Goal: Task Accomplishment & Management: Manage account settings

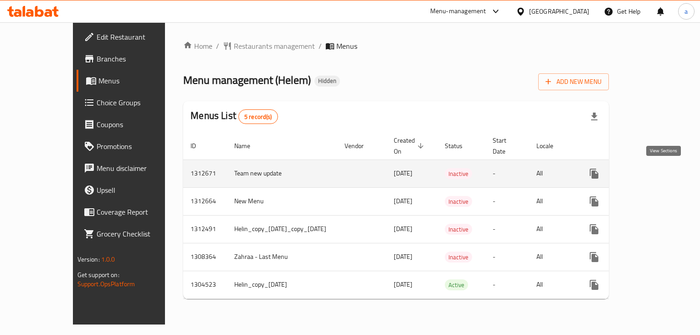
click at [658, 172] on icon "enhanced table" at bounding box center [660, 173] width 11 height 11
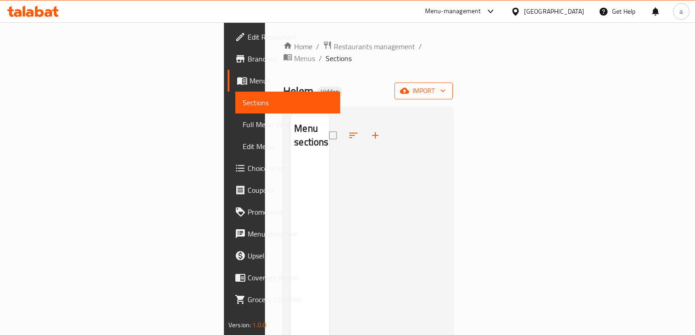
click at [409, 86] on icon "button" at bounding box center [404, 90] width 9 height 9
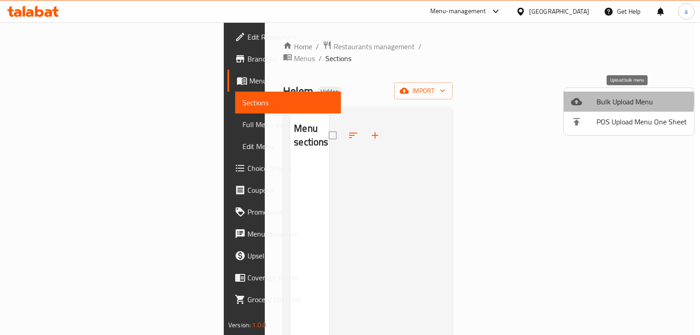
click at [580, 99] on icon at bounding box center [576, 101] width 11 height 11
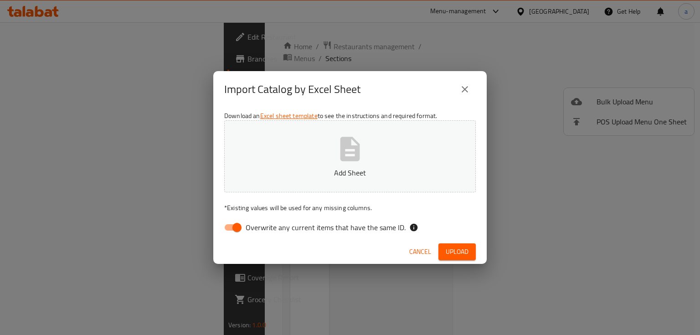
click at [231, 222] on input "Overwrite any current items that have the same ID." at bounding box center [237, 227] width 52 height 17
checkbox input "false"
click at [367, 148] on button "Add Sheet" at bounding box center [350, 156] width 252 height 72
click at [450, 252] on span "Upload" at bounding box center [457, 251] width 23 height 11
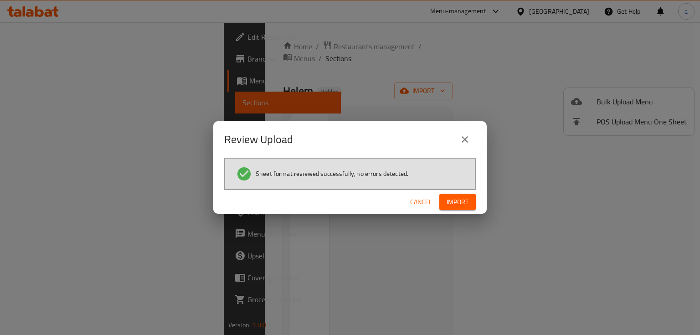
click at [464, 210] on div "Cancel Import" at bounding box center [350, 202] width 274 height 24
click at [463, 203] on span "Import" at bounding box center [458, 202] width 22 height 11
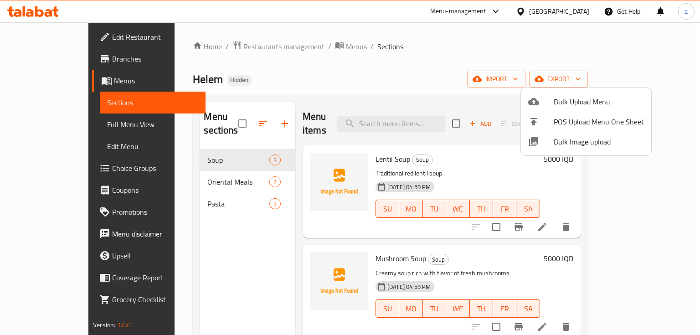
click at [430, 62] on div at bounding box center [350, 167] width 700 height 335
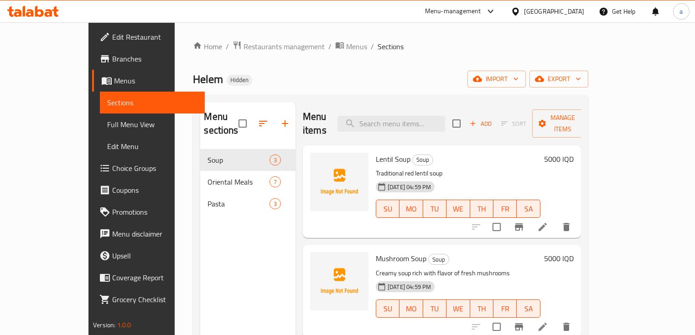
click at [100, 130] on link "Full Menu View" at bounding box center [152, 125] width 105 height 22
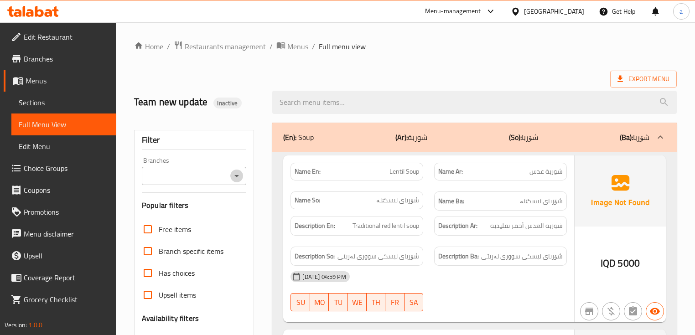
drag, startPoint x: 238, startPoint y: 176, endPoint x: 234, endPoint y: 181, distance: 5.2
click at [238, 176] on icon "Open" at bounding box center [236, 176] width 11 height 11
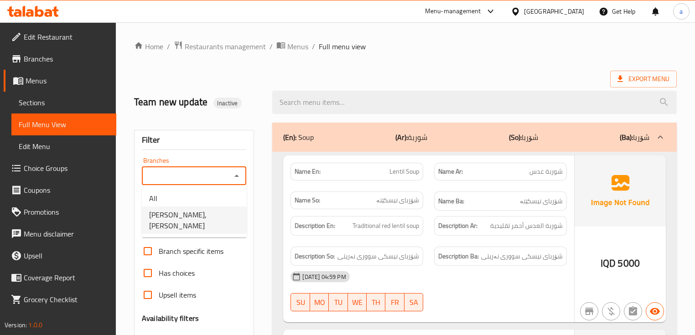
click at [210, 211] on li "Helem, Al Ashar" at bounding box center [194, 220] width 105 height 27
type input "Helem, Al Ashar"
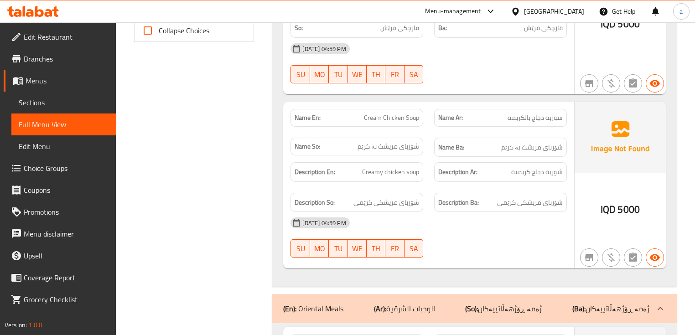
scroll to position [425, 0]
click at [75, 104] on span "Sections" at bounding box center [64, 102] width 90 height 11
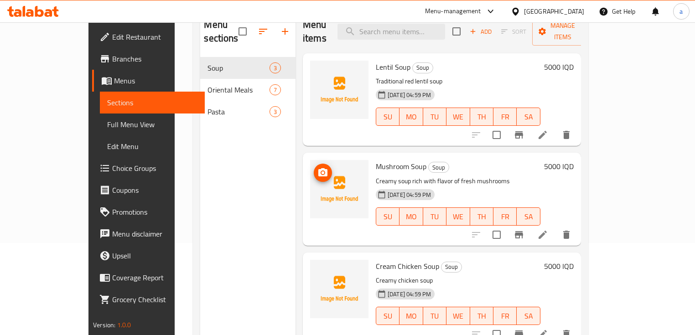
scroll to position [128, 0]
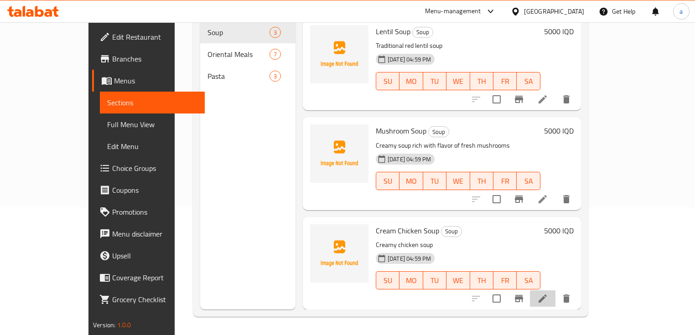
click at [547, 295] on icon at bounding box center [542, 299] width 8 height 8
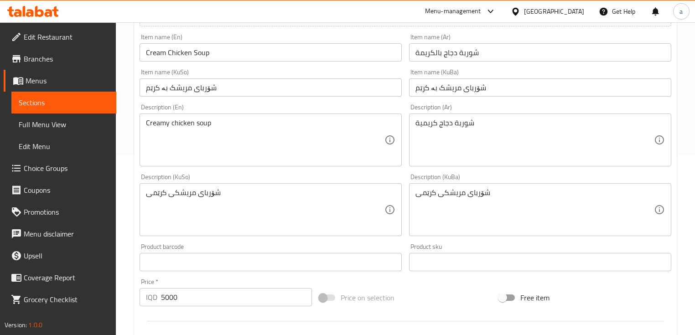
scroll to position [182, 0]
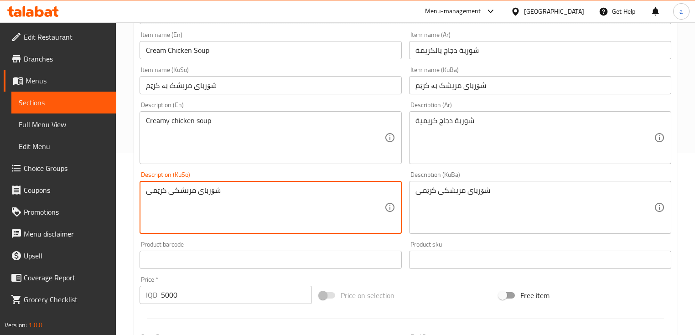
drag, startPoint x: 219, startPoint y: 192, endPoint x: 2, endPoint y: 199, distance: 217.6
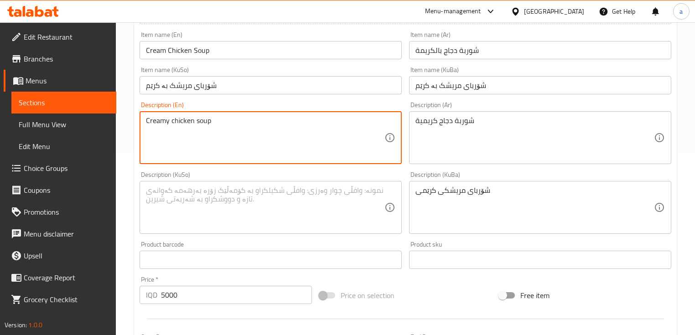
drag, startPoint x: 196, startPoint y: 129, endPoint x: 89, endPoint y: 135, distance: 107.3
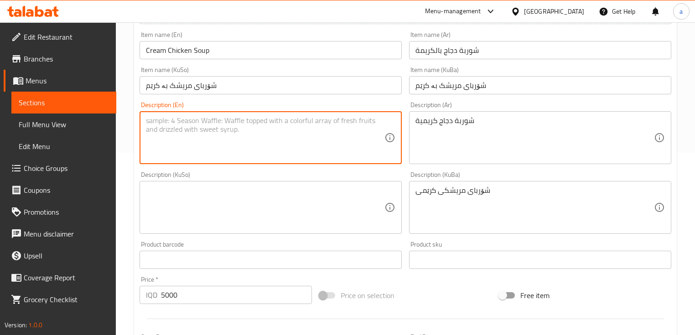
drag, startPoint x: 527, startPoint y: 119, endPoint x: 390, endPoint y: 137, distance: 137.9
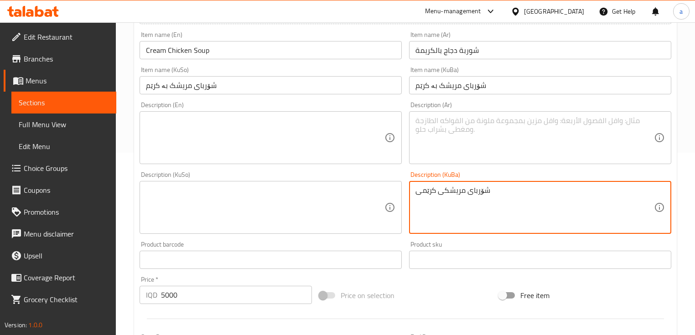
drag, startPoint x: 501, startPoint y: 196, endPoint x: 363, endPoint y: 207, distance: 138.6
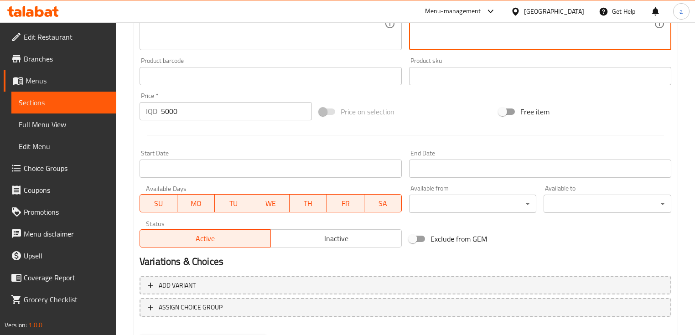
scroll to position [414, 0]
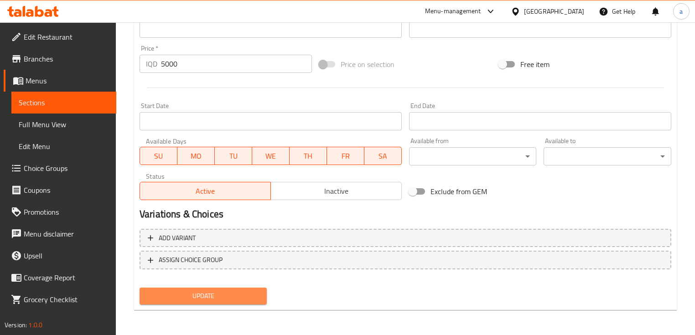
drag, startPoint x: 211, startPoint y: 300, endPoint x: 163, endPoint y: 244, distance: 73.7
click at [211, 300] on span "Update" at bounding box center [203, 295] width 113 height 11
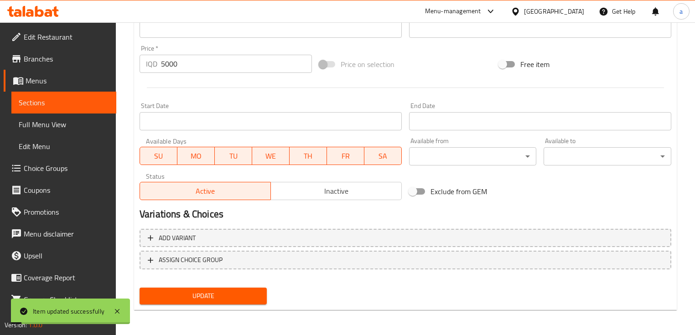
click at [87, 100] on span "Sections" at bounding box center [64, 102] width 90 height 11
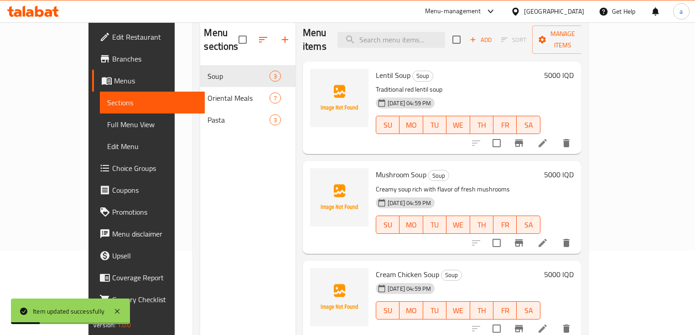
scroll to position [67, 0]
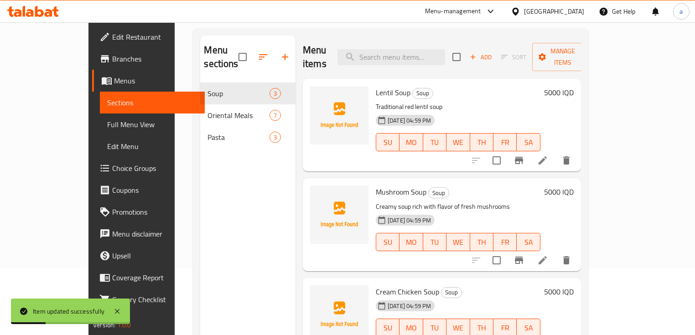
click at [107, 120] on span "Full Menu View" at bounding box center [152, 124] width 90 height 11
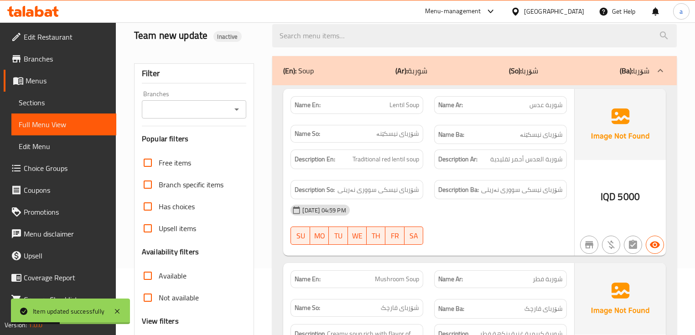
click at [244, 104] on div "Branches" at bounding box center [194, 109] width 104 height 18
click at [240, 109] on icon "Open" at bounding box center [236, 109] width 11 height 11
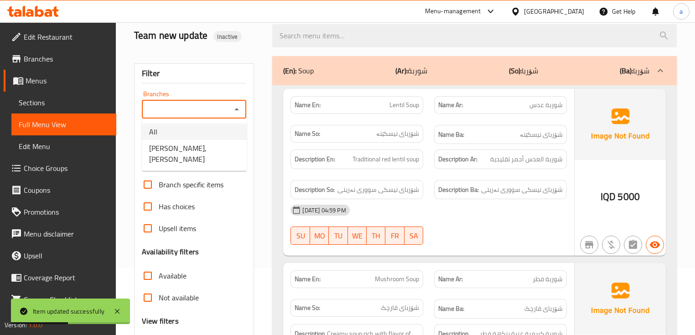
click at [230, 145] on li "Helem, Al Ashar" at bounding box center [194, 153] width 105 height 27
type input "Helem, Al Ashar"
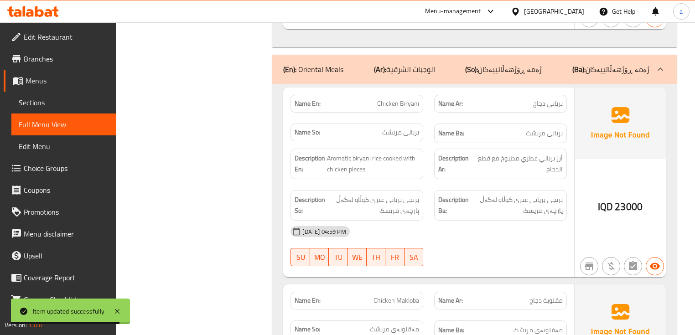
scroll to position [675, 0]
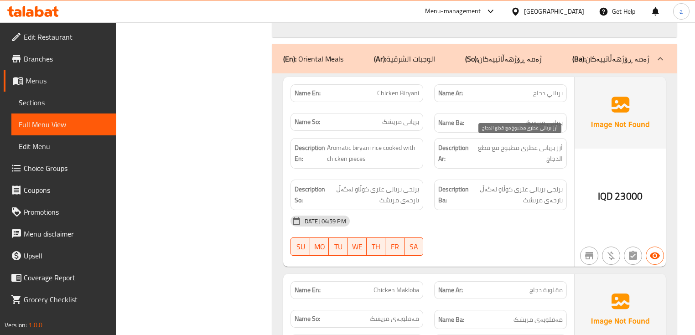
click at [507, 146] on span "أرز برياني عطري مطبوخ مع قطع الدجاج" at bounding box center [518, 153] width 88 height 22
copy span "مطبوخ"
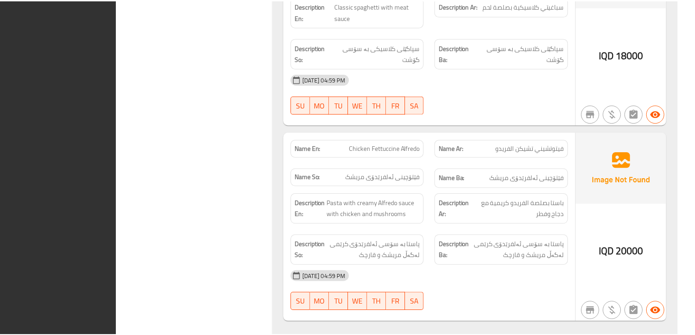
scroll to position [2444, 0]
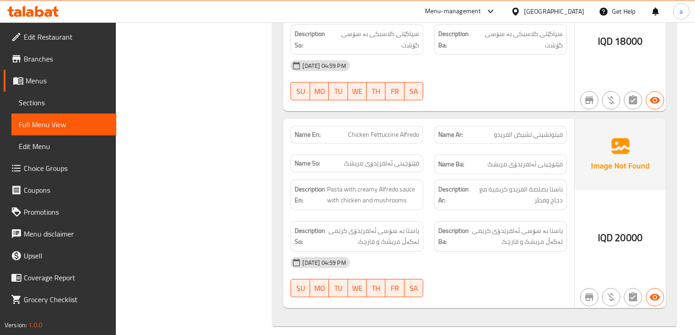
click at [54, 11] on icon at bounding box center [55, 11] width 6 height 10
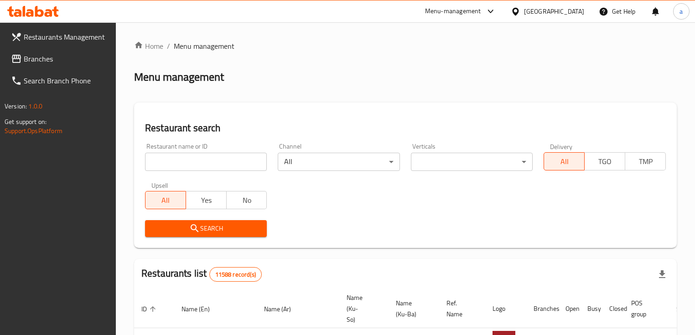
click at [60, 53] on span "Branches" at bounding box center [66, 58] width 85 height 11
click at [195, 155] on input "search" at bounding box center [206, 162] width 122 height 18
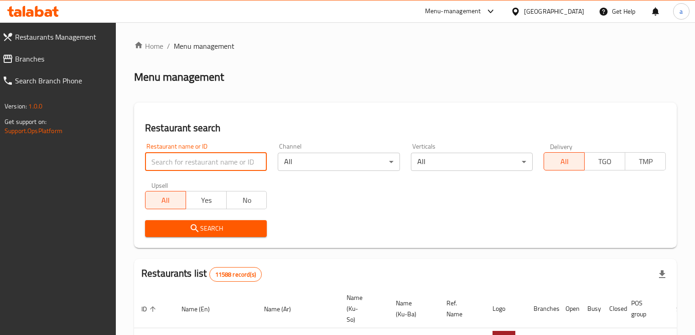
paste input "691277"
type input "691277"
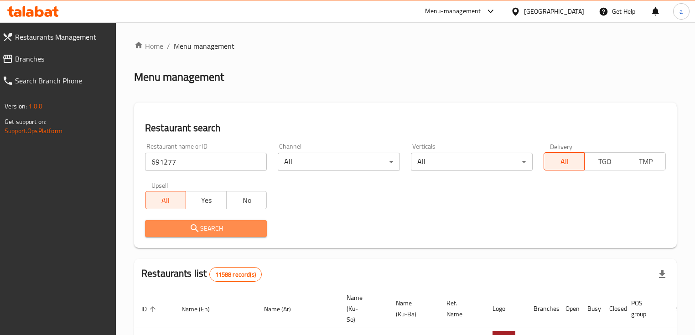
click at [212, 226] on span "Search" at bounding box center [205, 228] width 107 height 11
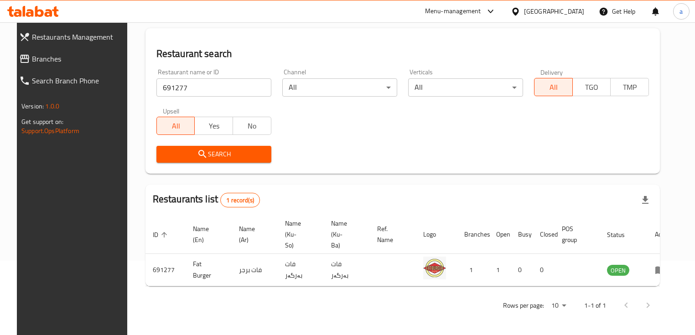
scroll to position [75, 0]
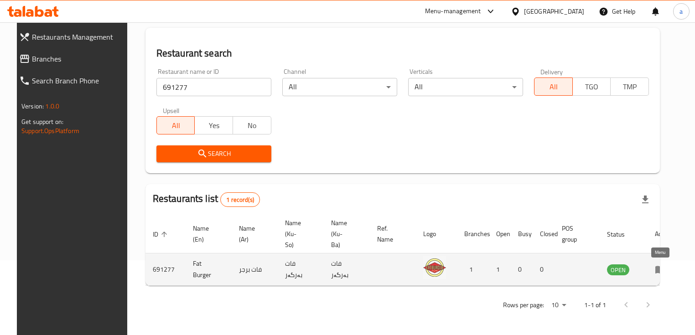
click at [655, 268] on icon "enhanced table" at bounding box center [660, 270] width 10 height 8
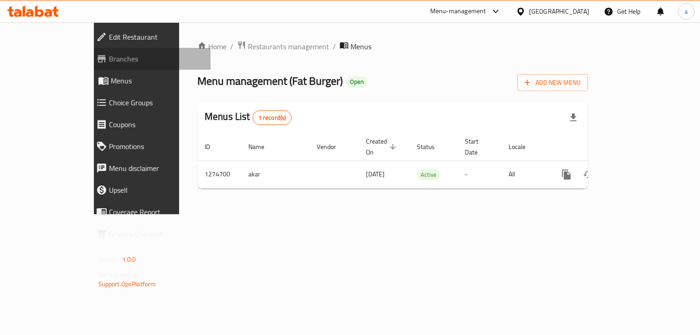
click at [109, 62] on span "Branches" at bounding box center [156, 58] width 95 height 11
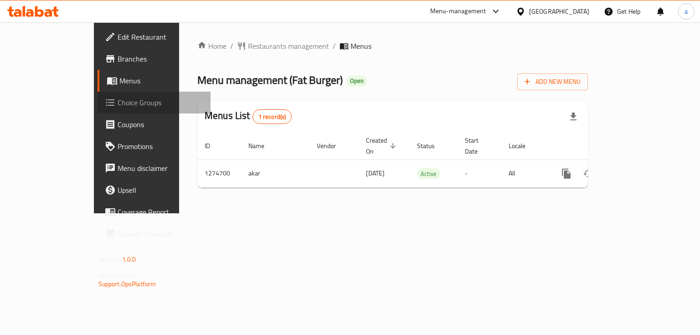
click at [118, 103] on span "Choice Groups" at bounding box center [161, 102] width 86 height 11
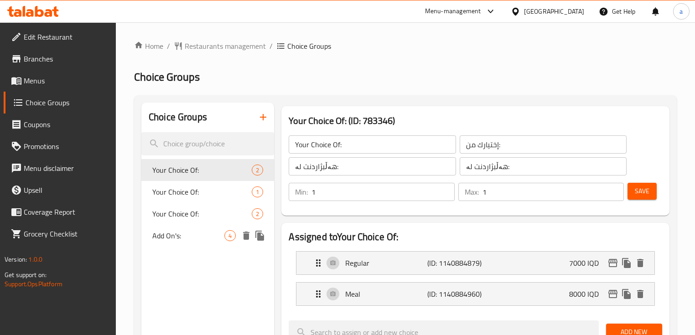
click at [201, 242] on div "Add On's: 4" at bounding box center [207, 236] width 133 height 22
type input "Add On's:"
type input "الإضافات:"
type input "زیادە:"
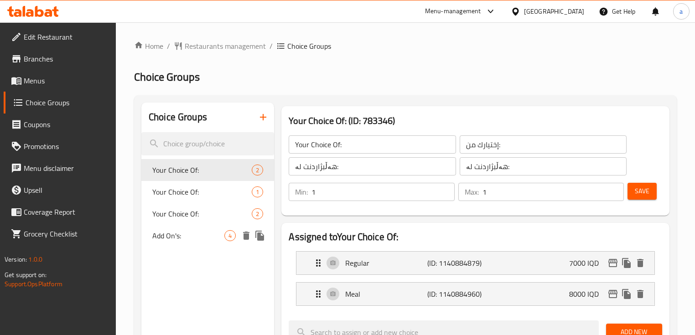
type input "0"
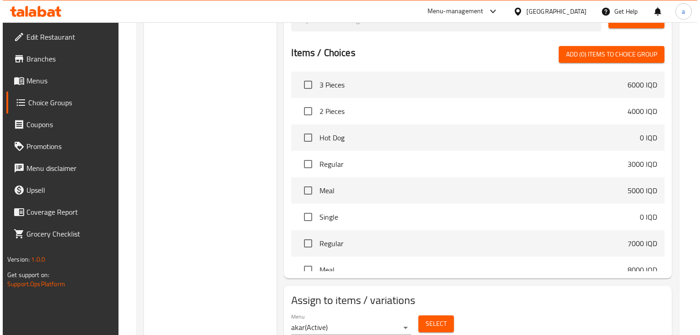
scroll to position [410, 0]
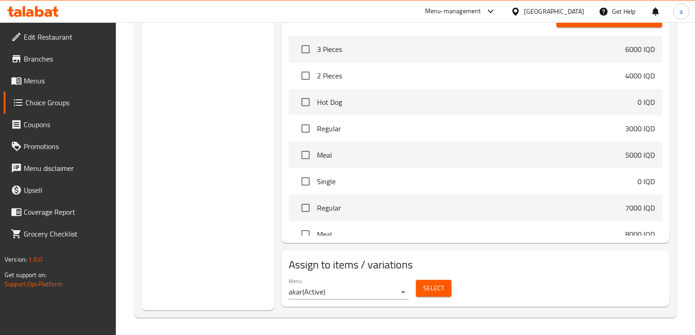
click at [436, 292] on span "Select" at bounding box center [433, 288] width 21 height 11
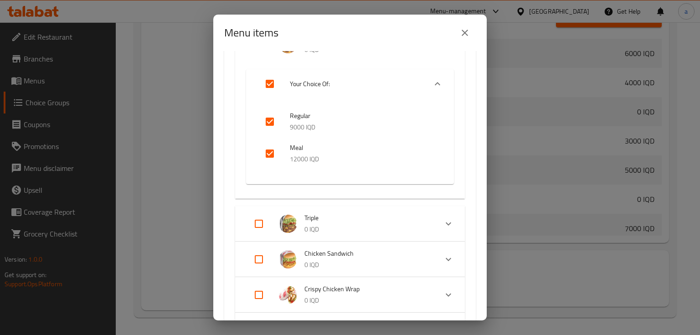
scroll to position [121, 0]
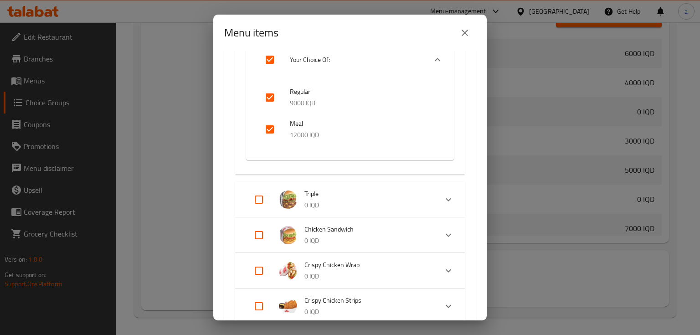
click at [253, 199] on input "Expand" at bounding box center [259, 200] width 22 height 22
checkbox input "true"
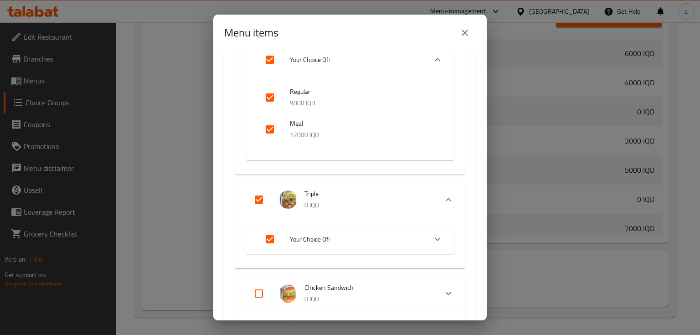
scroll to position [243, 0]
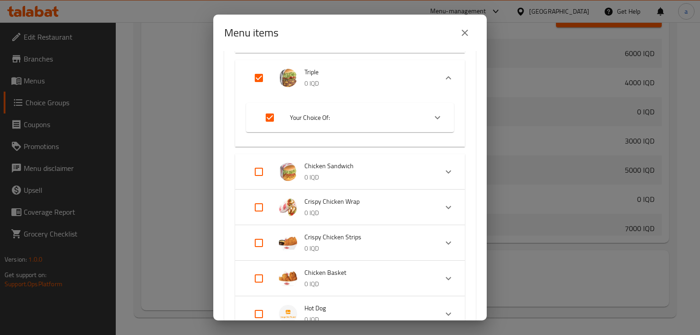
click at [259, 170] on input "Expand" at bounding box center [259, 172] width 22 height 22
checkbox input "true"
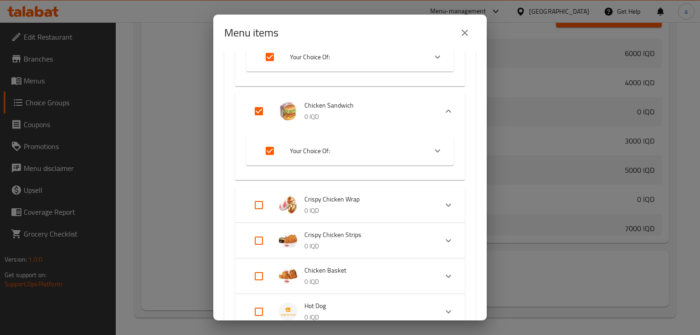
click at [257, 198] on input "Expand" at bounding box center [259, 205] width 22 height 22
checkbox input "true"
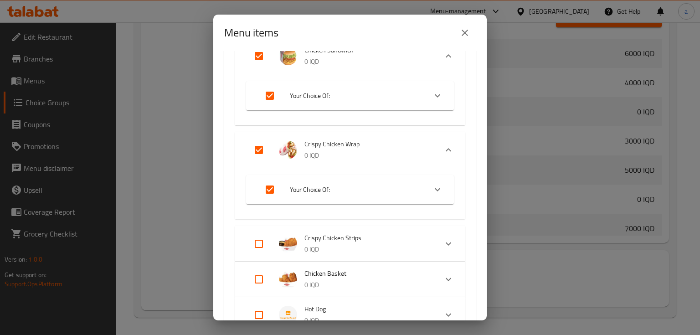
scroll to position [425, 0]
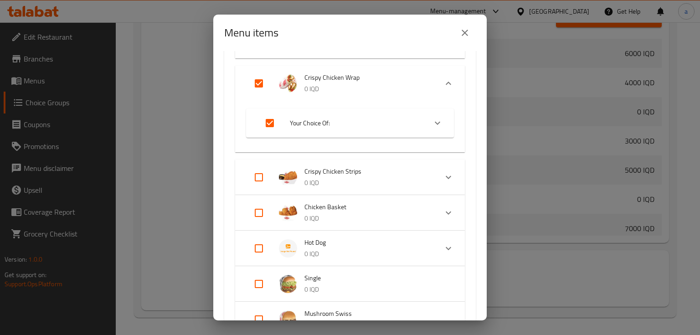
click at [266, 121] on input "Expand" at bounding box center [270, 123] width 22 height 22
checkbox input "false"
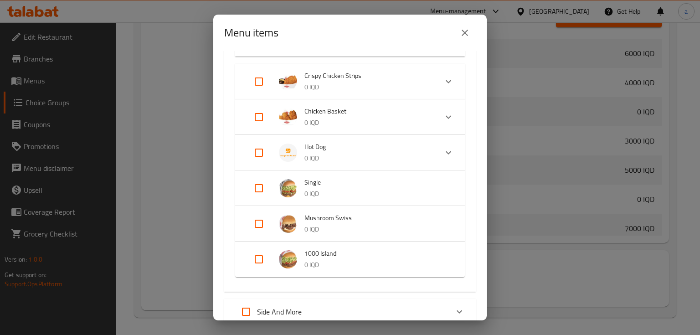
scroll to position [608, 0]
click at [260, 185] on input "Expand" at bounding box center [259, 187] width 22 height 22
checkbox input "true"
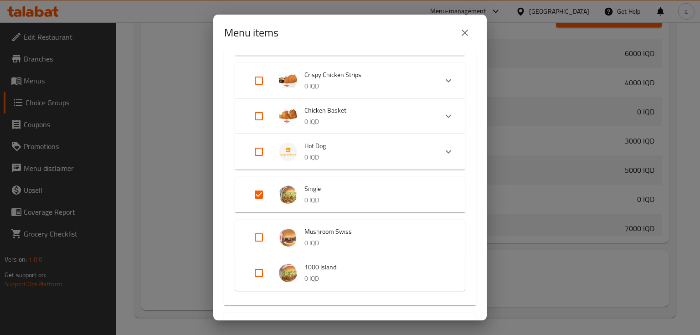
click at [253, 238] on input "Expand" at bounding box center [259, 238] width 22 height 22
checkbox input "true"
click at [261, 277] on input "Expand" at bounding box center [259, 280] width 22 height 22
checkbox input "true"
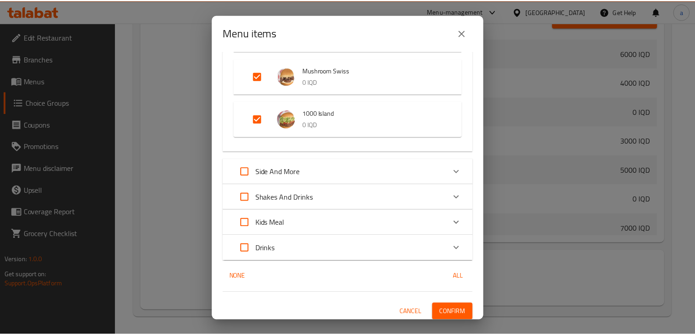
scroll to position [773, 0]
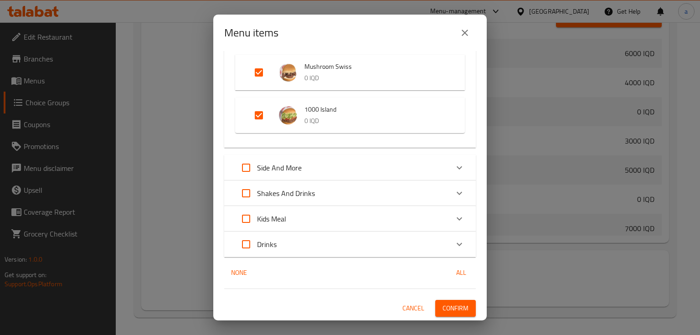
click at [438, 172] on div "Side And More" at bounding box center [341, 168] width 213 height 22
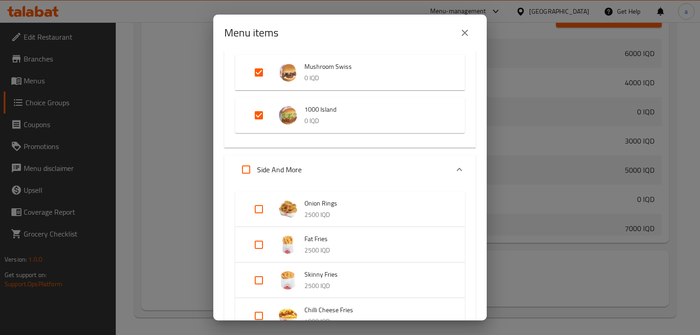
click at [438, 172] on div "Side And More" at bounding box center [341, 170] width 213 height 22
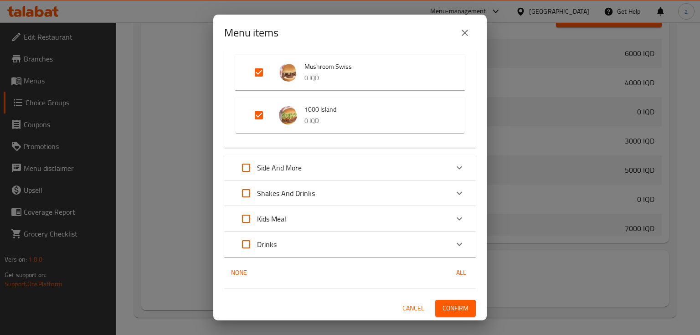
click at [443, 303] on span "Confirm" at bounding box center [456, 308] width 26 height 11
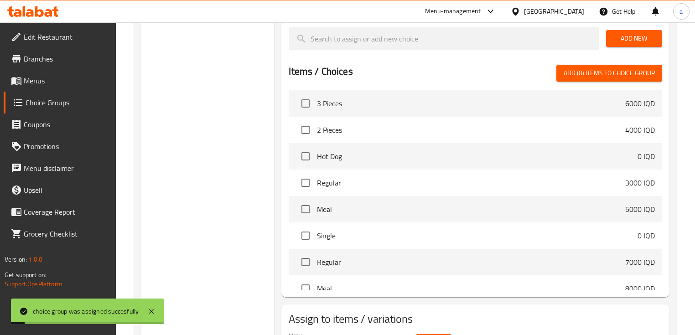
scroll to position [288, 0]
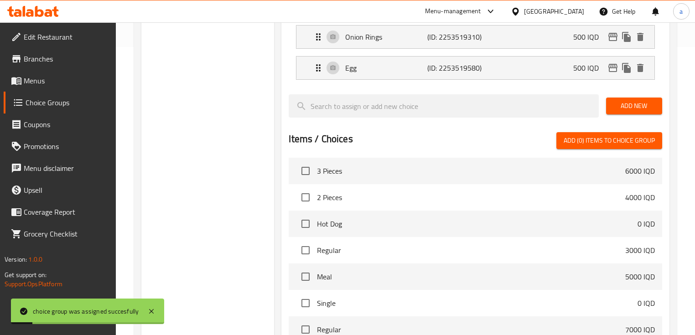
click at [72, 85] on span "Menus" at bounding box center [66, 80] width 85 height 11
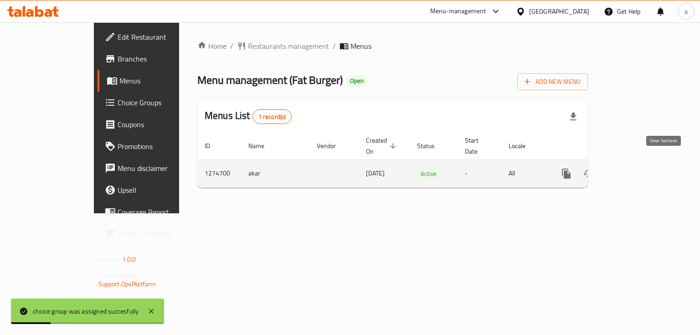
click at [638, 168] on icon "enhanced table" at bounding box center [632, 173] width 11 height 11
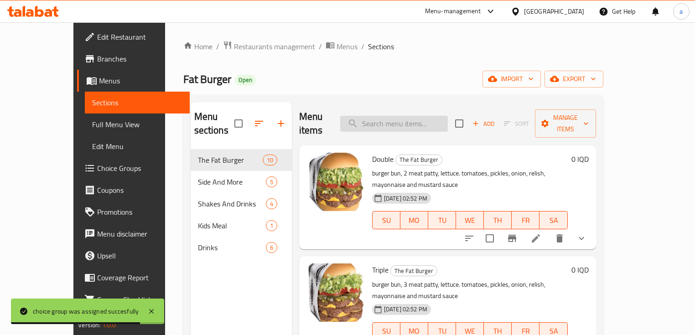
click at [388, 116] on input "search" at bounding box center [394, 124] width 108 height 16
paste input "Cookies And Ice cream"
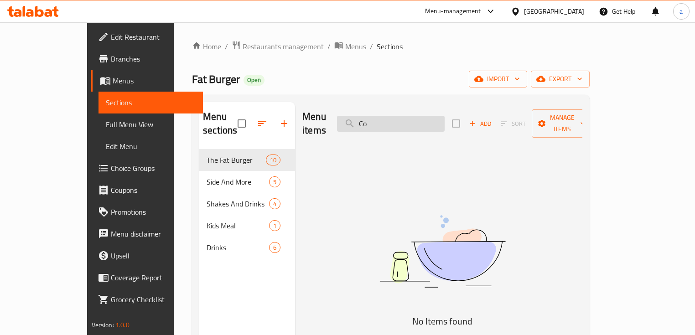
type input "C"
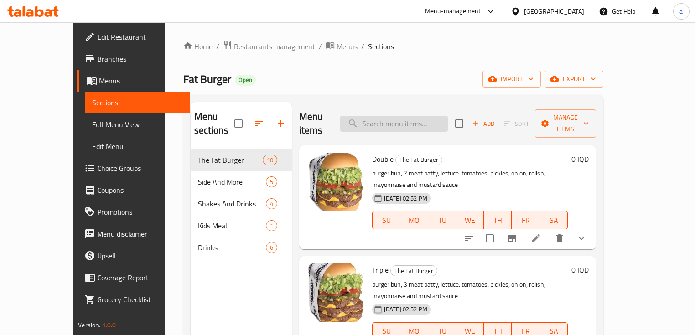
paste input "Cookies And Ice cream"
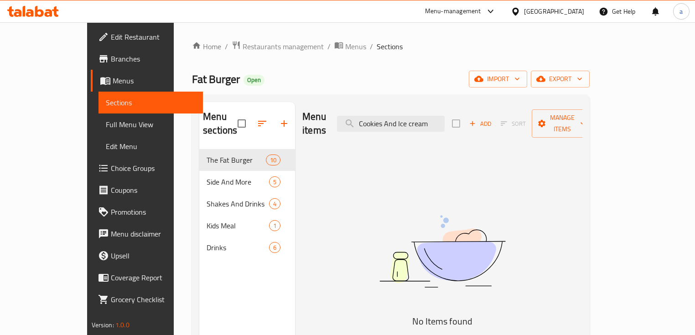
drag, startPoint x: 428, startPoint y: 120, endPoint x: 303, endPoint y: 119, distance: 125.4
click at [307, 120] on div "Menu items Cookies And Ice cream Add Sort Manage items" at bounding box center [442, 123] width 280 height 43
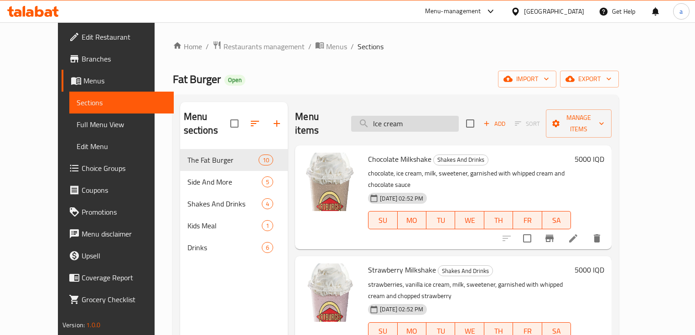
drag, startPoint x: 428, startPoint y: 118, endPoint x: 394, endPoint y: 123, distance: 34.1
click at [395, 123] on input "Ice cream" at bounding box center [405, 124] width 108 height 16
click at [430, 116] on input "Ice cream" at bounding box center [405, 124] width 108 height 16
drag, startPoint x: 430, startPoint y: 117, endPoint x: 375, endPoint y: 122, distance: 55.4
click at [375, 122] on input "Ice cream" at bounding box center [405, 124] width 108 height 16
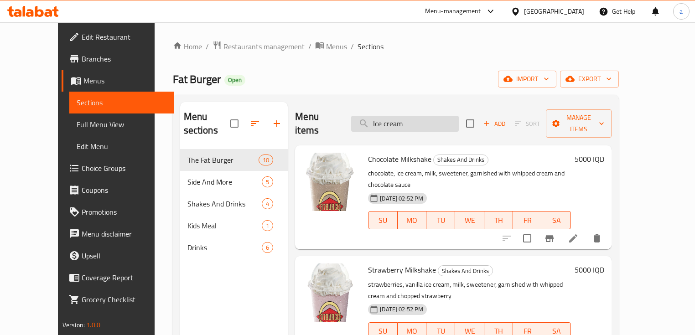
paste input "Lemon juice"
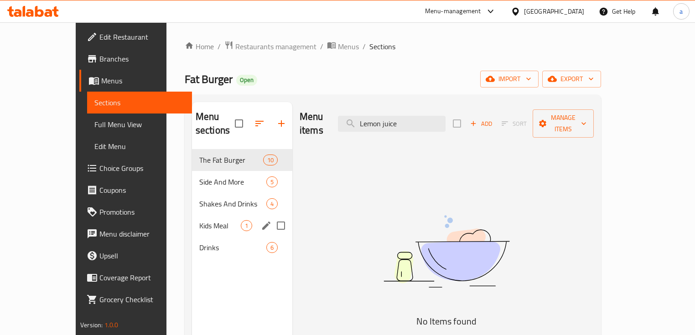
type input "Lemon juice"
click at [199, 242] on span "Drinks" at bounding box center [232, 247] width 67 height 11
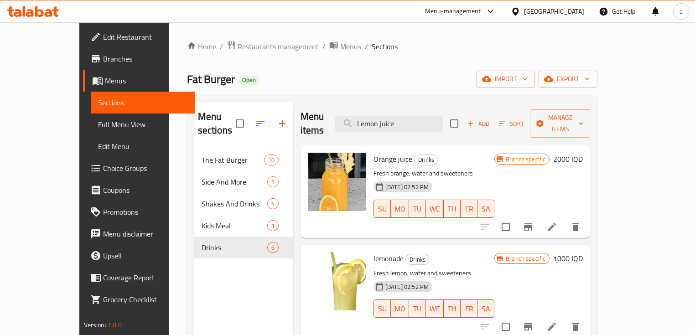
click at [539, 216] on button "Branch-specific-item" at bounding box center [528, 227] width 22 height 22
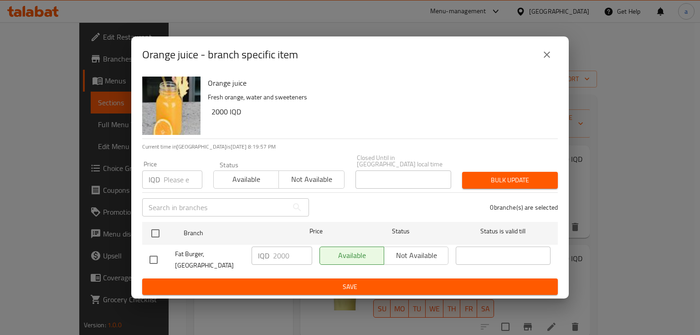
click at [544, 60] on icon "close" at bounding box center [547, 54] width 11 height 11
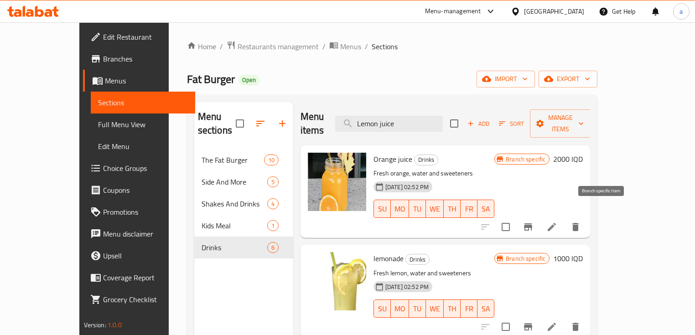
click at [539, 216] on button "Branch-specific-item" at bounding box center [528, 227] width 22 height 22
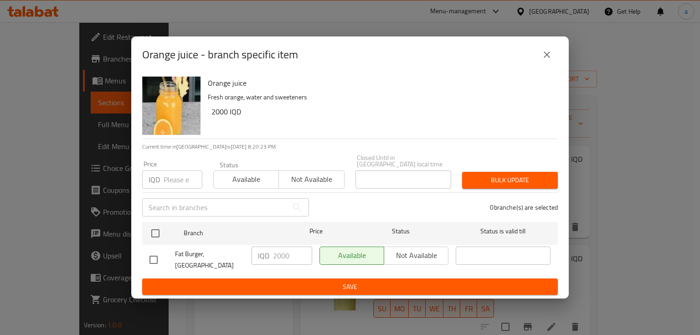
click at [546, 60] on icon "close" at bounding box center [547, 54] width 11 height 11
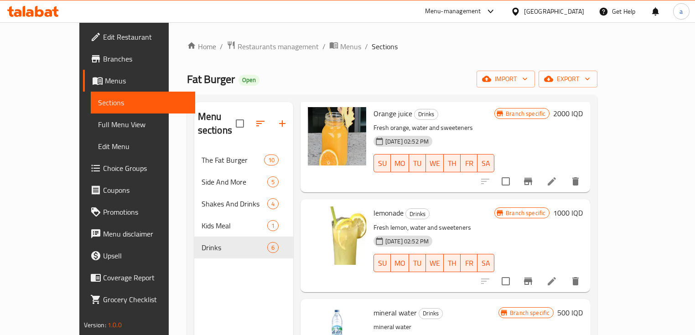
scroll to position [61, 0]
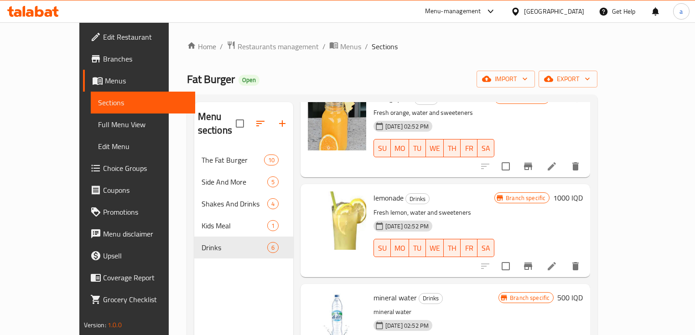
click at [583, 191] on h6 "1000 IQD" at bounding box center [568, 197] width 30 height 13
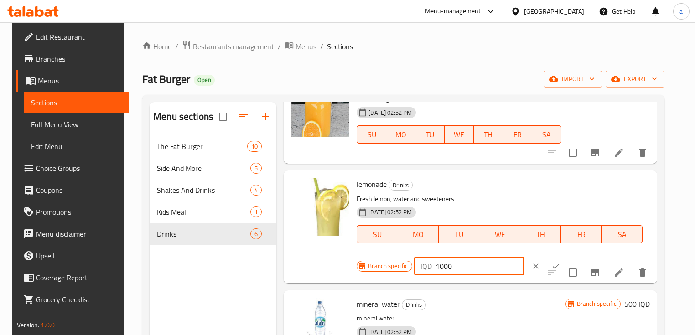
click at [435, 268] on input "1000" at bounding box center [479, 266] width 88 height 18
type input "2000"
click at [551, 264] on icon "ok" at bounding box center [555, 266] width 9 height 9
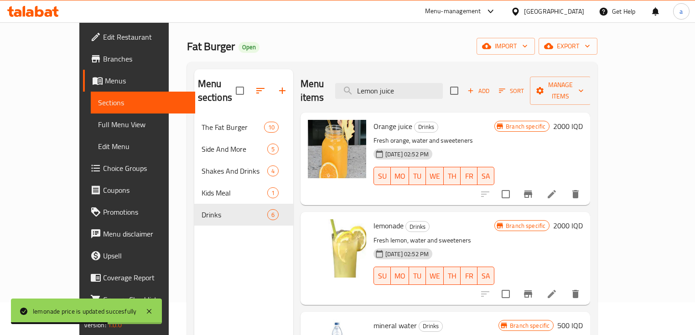
scroll to position [0, 0]
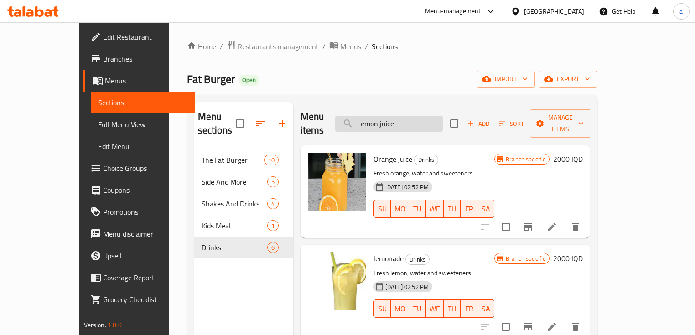
drag, startPoint x: 427, startPoint y: 120, endPoint x: 407, endPoint y: 123, distance: 20.2
click at [407, 123] on input "Lemon juice" at bounding box center [389, 124] width 108 height 16
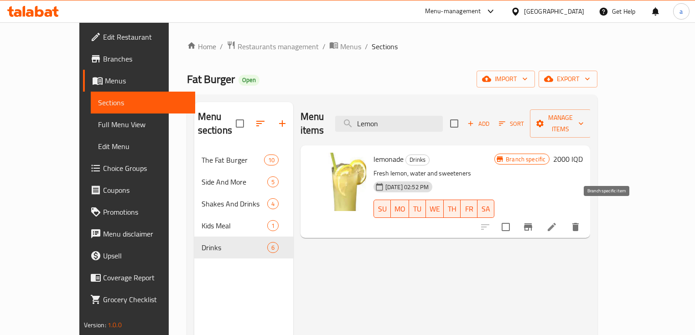
type input "Lemon"
click at [532, 223] on icon "Branch-specific-item" at bounding box center [528, 226] width 8 height 7
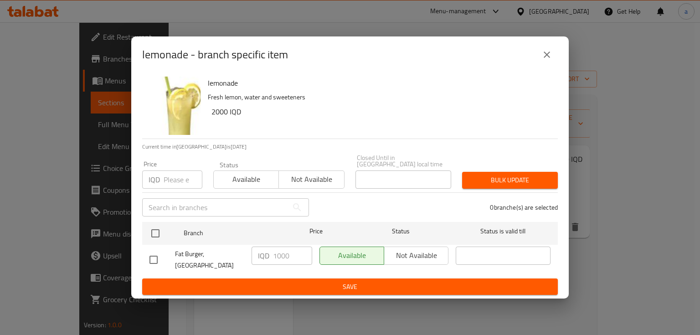
click at [137, 235] on div "lemonade Fresh lemon, water and sweeteners 2000 IQD Current time in Iraq is 17 …" at bounding box center [350, 186] width 438 height 226
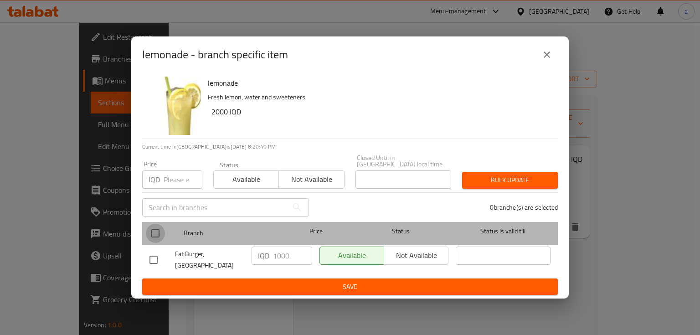
drag, startPoint x: 147, startPoint y: 235, endPoint x: 193, endPoint y: 247, distance: 48.0
click at [147, 235] on input "checkbox" at bounding box center [155, 233] width 19 height 19
checkbox input "true"
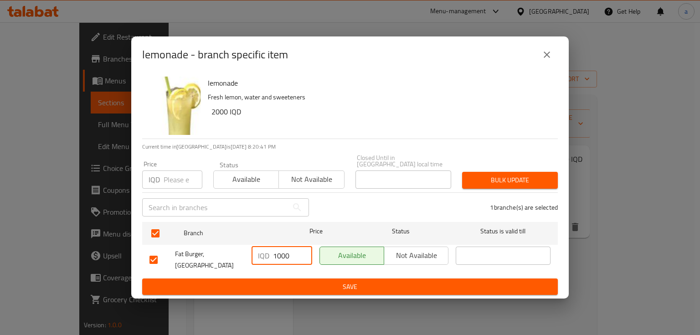
drag, startPoint x: 276, startPoint y: 256, endPoint x: 272, endPoint y: 258, distance: 4.7
click at [272, 258] on div "IQD 1000 ​" at bounding box center [282, 256] width 61 height 18
type input "2000"
click at [333, 283] on span "Save" at bounding box center [350, 286] width 401 height 11
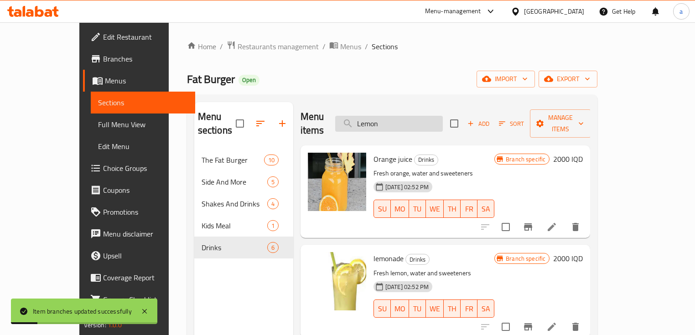
drag, startPoint x: 406, startPoint y: 119, endPoint x: 365, endPoint y: 119, distance: 41.0
click at [365, 119] on input "Lemon" at bounding box center [389, 124] width 108 height 16
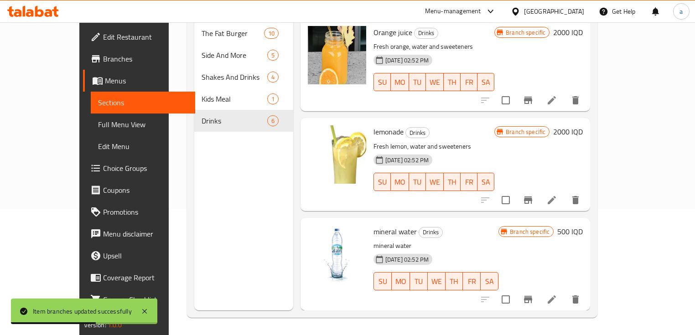
scroll to position [128, 0]
type input "water"
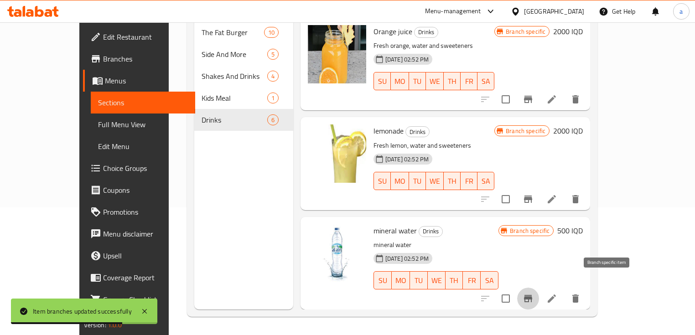
click at [533, 293] on icon "Branch-specific-item" at bounding box center [527, 298] width 11 height 11
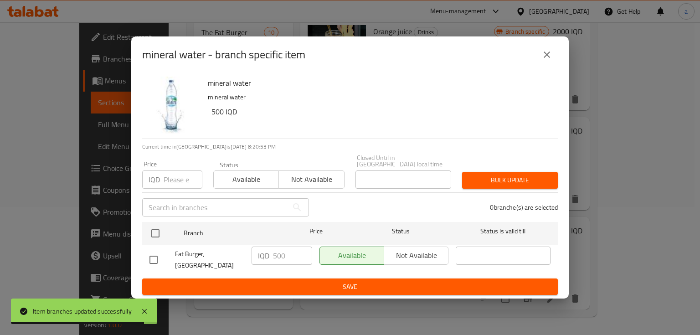
click at [543, 66] on button "close" at bounding box center [547, 55] width 22 height 22
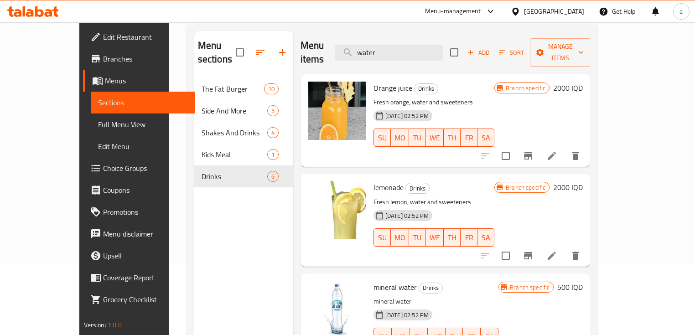
scroll to position [6, 0]
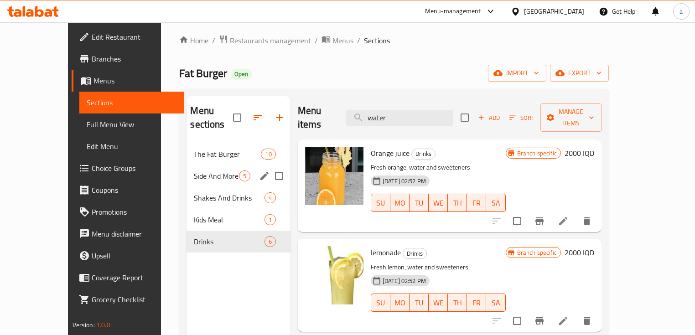
click at [194, 149] on span "The Fat Burger" at bounding box center [227, 154] width 67 height 11
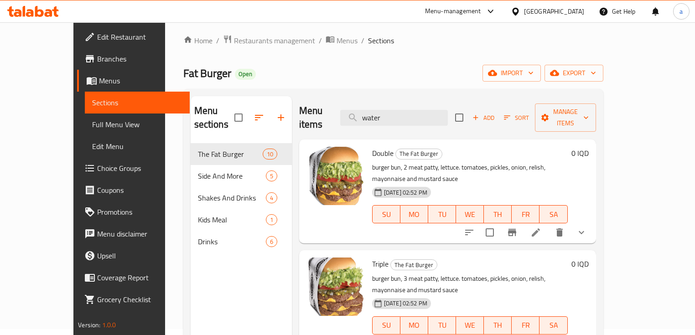
click at [85, 117] on link "Full Menu View" at bounding box center [137, 125] width 105 height 22
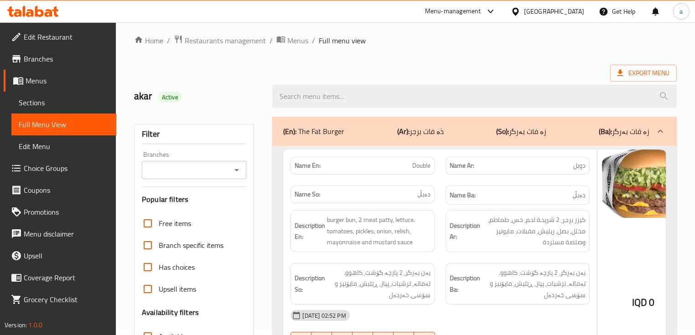
click at [239, 169] on icon "Open" at bounding box center [236, 170] width 11 height 11
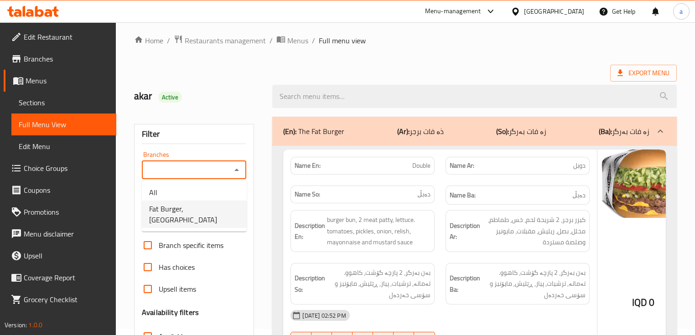
click at [226, 207] on li "Fat Burger, Havalan" at bounding box center [194, 214] width 105 height 27
type input "Fat Burger, Havalan"
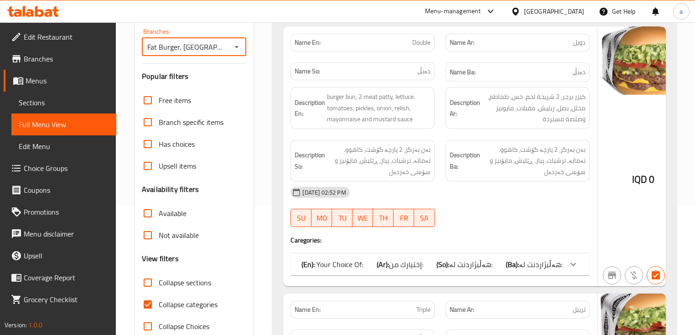
scroll to position [188, 0]
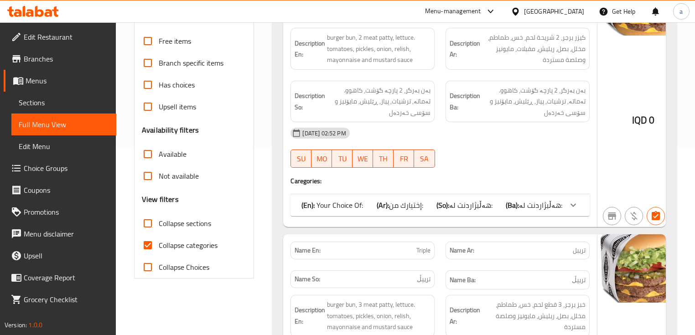
click at [480, 202] on span "هەڵبژاردنت لە:" at bounding box center [470, 205] width 43 height 14
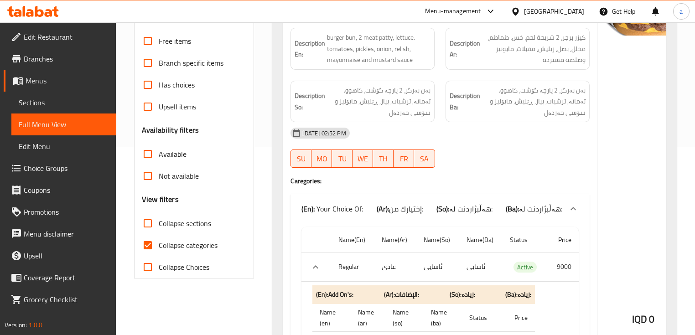
click at [186, 246] on span "Collapse categories" at bounding box center [188, 245] width 59 height 11
click at [159, 246] on input "Collapse categories" at bounding box center [148, 245] width 22 height 22
checkbox input "false"
click at [186, 222] on span "Collapse sections" at bounding box center [185, 223] width 52 height 11
click at [159, 222] on input "Collapse sections" at bounding box center [148, 223] width 22 height 22
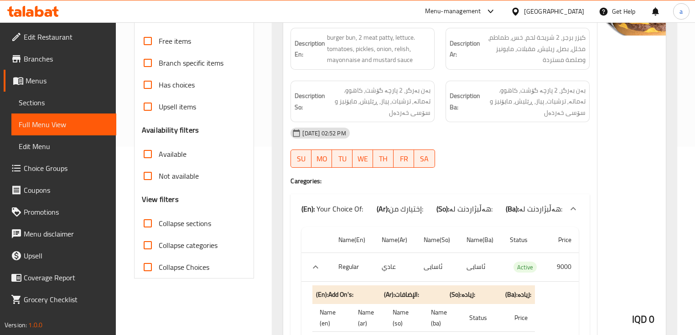
checkbox input "true"
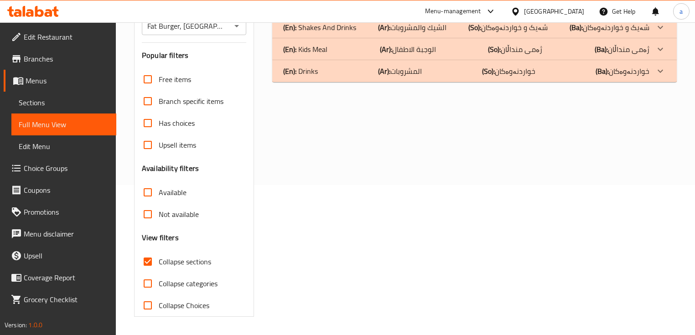
scroll to position [67, 0]
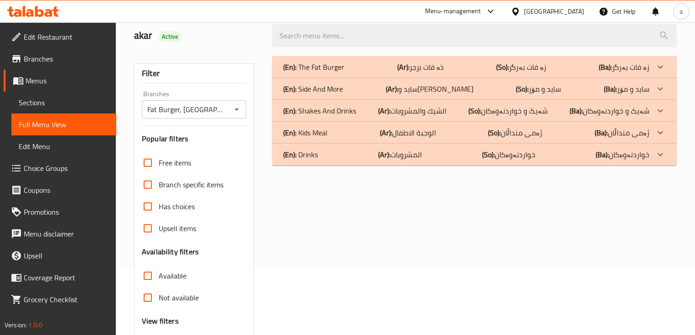
click at [620, 156] on p "(Ba): خواردنەوەکان" at bounding box center [622, 154] width 54 height 11
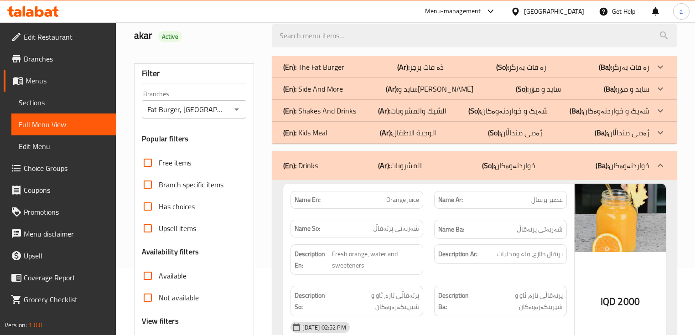
click at [641, 64] on p "(Ba): زە فات بەرگر" at bounding box center [624, 67] width 51 height 11
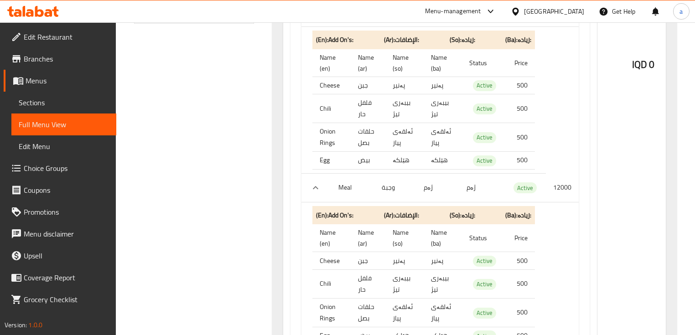
scroll to position [0, 0]
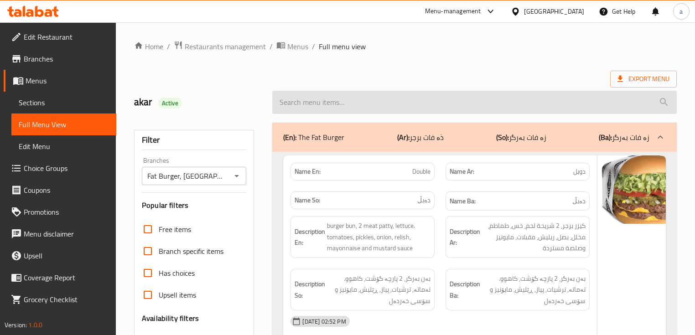
click at [304, 111] on input "search" at bounding box center [474, 102] width 404 height 23
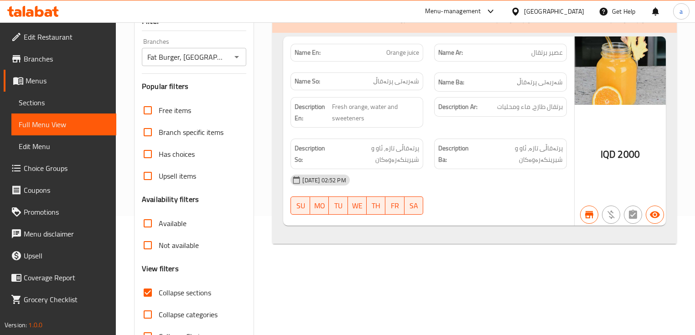
scroll to position [121, 0]
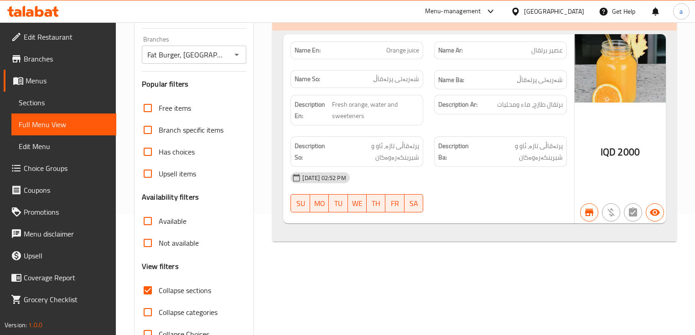
type input "ice"
click at [170, 290] on span "Collapse sections" at bounding box center [185, 290] width 52 height 11
click at [159, 290] on input "Collapse sections" at bounding box center [148, 290] width 22 height 22
checkbox input "false"
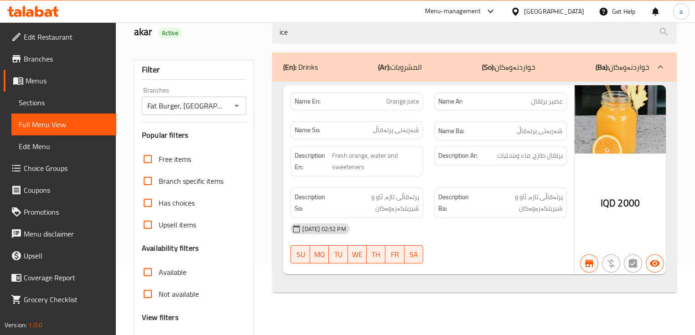
scroll to position [0, 0]
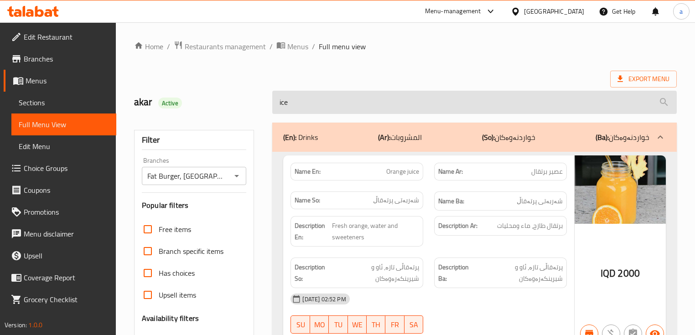
click at [315, 108] on input "ice" at bounding box center [474, 102] width 404 height 23
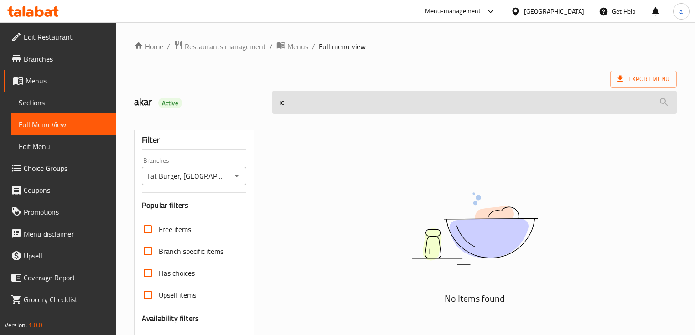
type input "i"
type input "c"
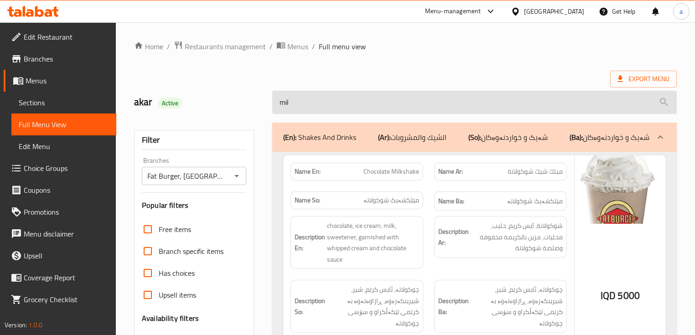
type input "milk"
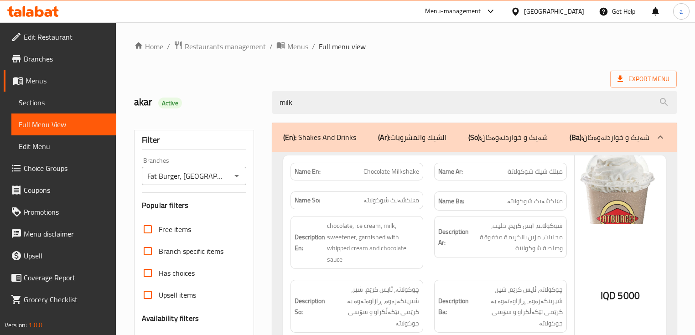
drag, startPoint x: 307, startPoint y: 109, endPoint x: 248, endPoint y: 113, distance: 59.0
click at [248, 113] on div "akar Active milk" at bounding box center [405, 102] width 553 height 41
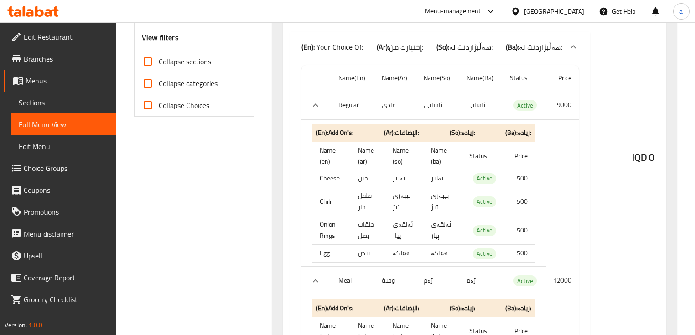
scroll to position [243, 0]
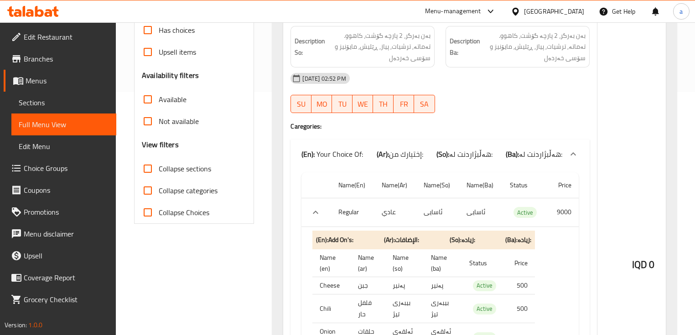
click at [186, 188] on span "Collapse categories" at bounding box center [188, 190] width 59 height 11
click at [159, 188] on input "Collapse categories" at bounding box center [148, 191] width 22 height 22
checkbox input "true"
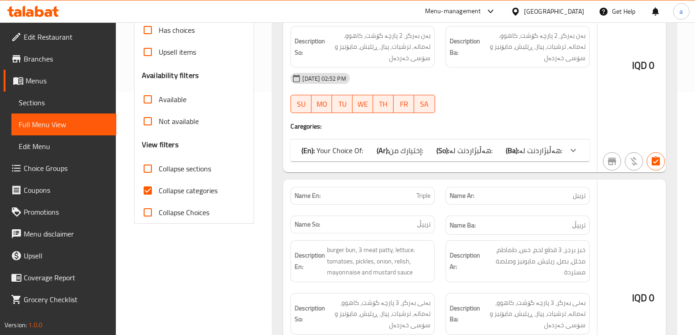
click at [187, 165] on span "Collapse sections" at bounding box center [185, 168] width 52 height 11
click at [159, 165] on input "Collapse sections" at bounding box center [148, 169] width 22 height 22
checkbox input "true"
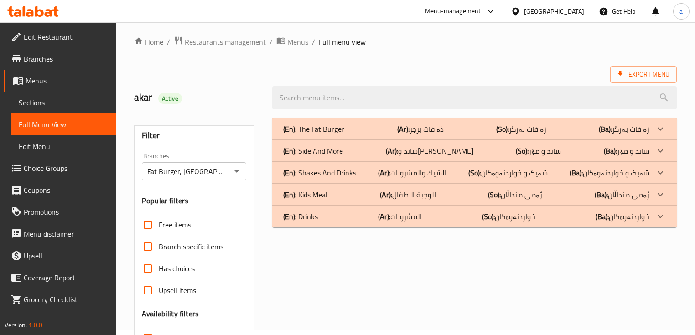
scroll to position [0, 0]
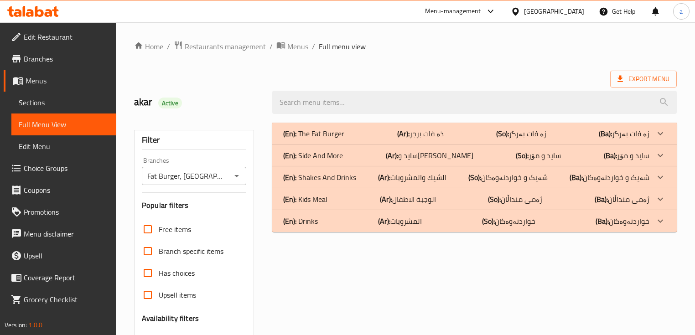
click at [609, 221] on b "(Ba):" at bounding box center [601, 221] width 13 height 14
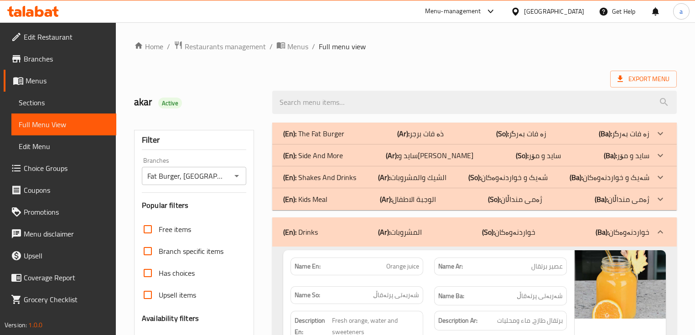
click at [623, 135] on p "(Ba): زە فات بەرگر" at bounding box center [624, 133] width 51 height 11
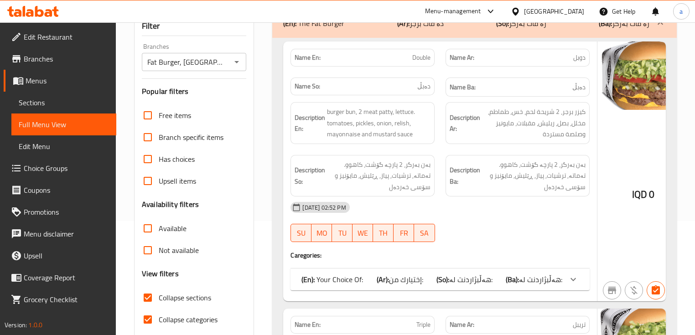
scroll to position [121, 0]
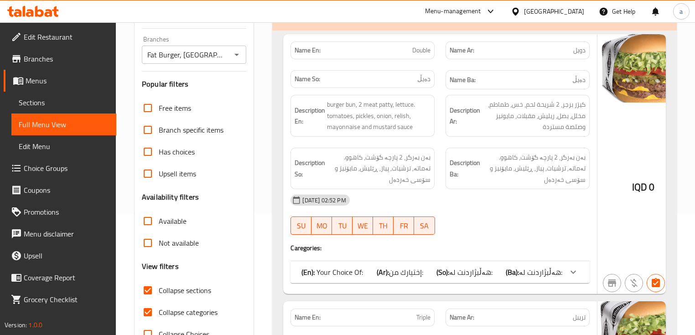
drag, startPoint x: 191, startPoint y: 308, endPoint x: 195, endPoint y: 294, distance: 14.5
click at [191, 308] on span "Collapse categories" at bounding box center [188, 312] width 59 height 11
click at [159, 308] on input "Collapse categories" at bounding box center [148, 312] width 22 height 22
checkbox input "false"
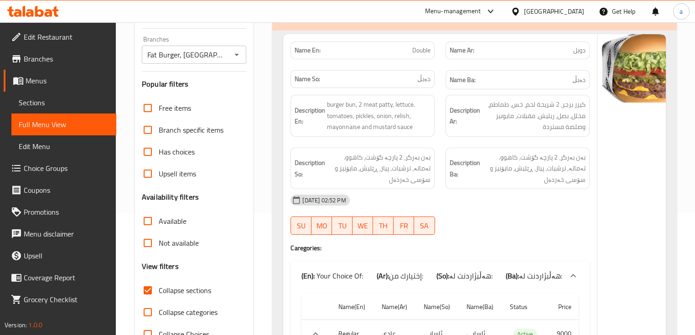
click at [191, 290] on span "Collapse sections" at bounding box center [185, 290] width 52 height 11
click at [159, 290] on input "Collapse sections" at bounding box center [148, 290] width 22 height 22
click at [193, 291] on span "Collapse sections" at bounding box center [185, 290] width 52 height 11
click at [159, 291] on input "Collapse sections" at bounding box center [148, 290] width 22 height 22
checkbox input "true"
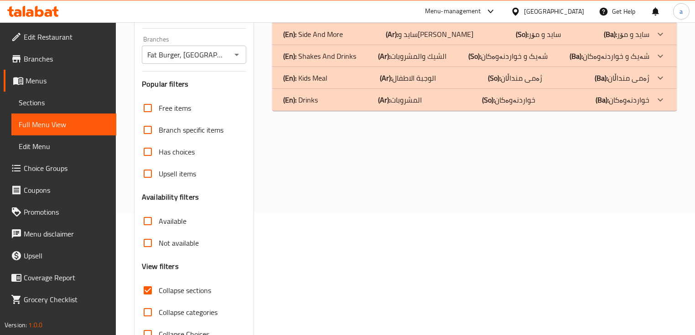
click at [632, 81] on p "(Ba): ژەمی منداڵان" at bounding box center [622, 77] width 55 height 11
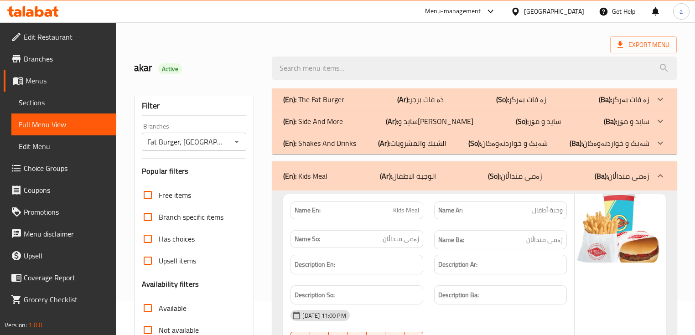
scroll to position [32, 0]
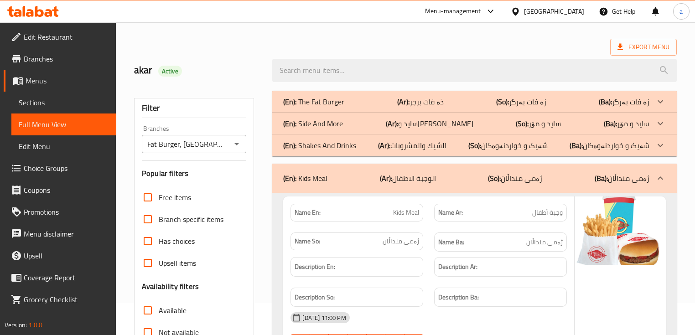
click at [642, 170] on div "(En): Kids Meal (Ar): الوجبة الاطفال (So): ژەمی منداڵان (Ba): ژەمی منداڵان" at bounding box center [474, 178] width 404 height 29
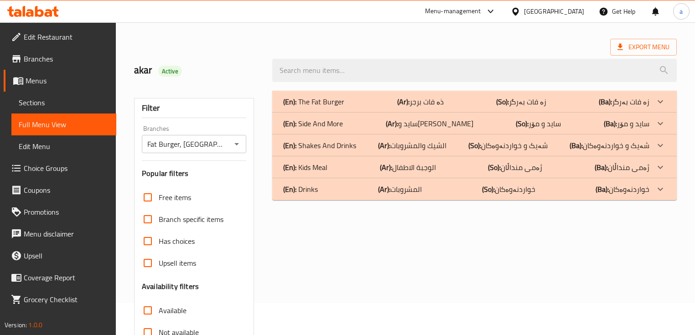
click at [647, 151] on p "(Ba): شەیک و خواردنەوەکان" at bounding box center [609, 145] width 80 height 11
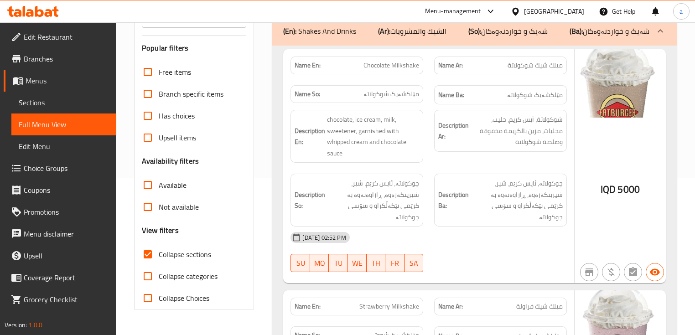
scroll to position [93, 0]
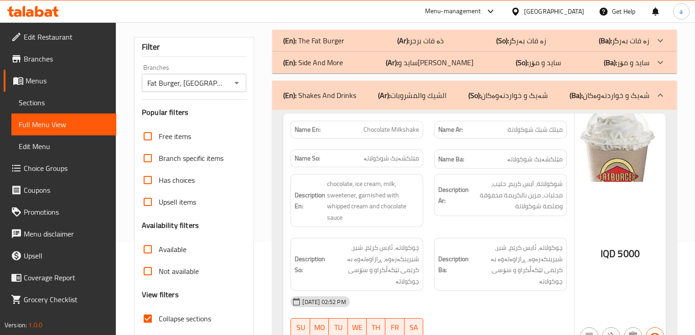
click at [646, 91] on p "(Ba): شەیک و خواردنەوەکان" at bounding box center [609, 95] width 80 height 11
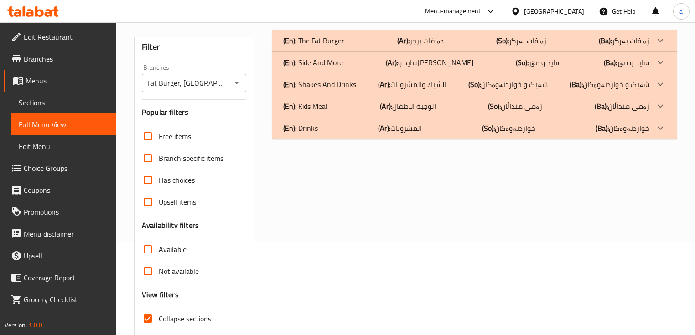
click at [646, 67] on p "(Ba): ساید و مۆر" at bounding box center [627, 62] width 46 height 11
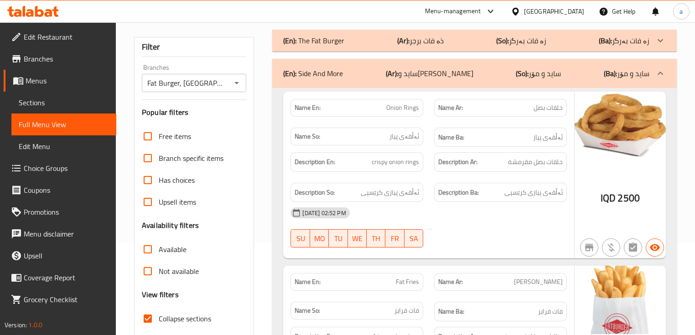
click at [646, 68] on p "(Ba): ساید و مۆر" at bounding box center [627, 73] width 46 height 11
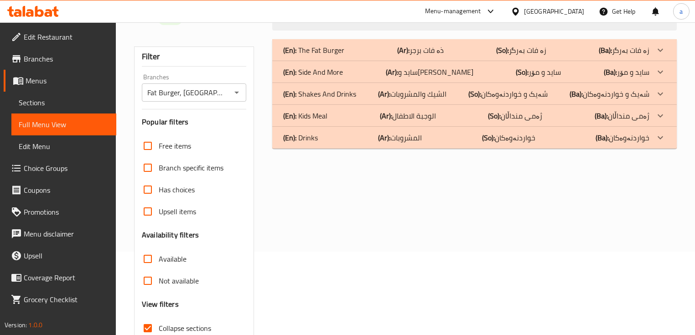
scroll to position [0, 0]
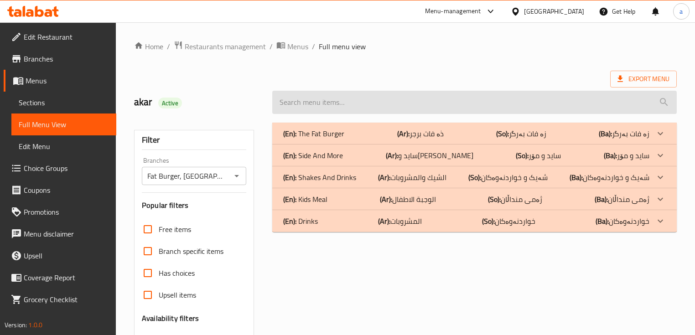
click at [509, 102] on input "search" at bounding box center [474, 102] width 404 height 23
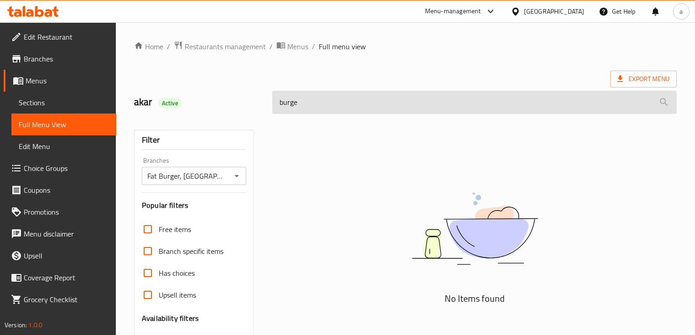
type input "burger"
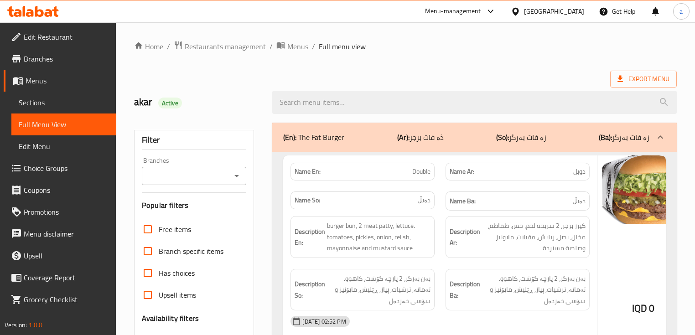
drag, startPoint x: 227, startPoint y: 171, endPoint x: 232, endPoint y: 171, distance: 5.0
click at [228, 171] on input "Branches" at bounding box center [187, 176] width 84 height 13
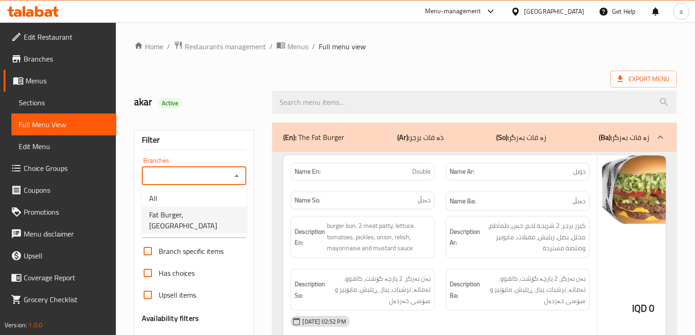
click at [228, 207] on li "Fat Burger, [GEOGRAPHIC_DATA]" at bounding box center [194, 220] width 105 height 27
type input "Fat Burger, [GEOGRAPHIC_DATA]"
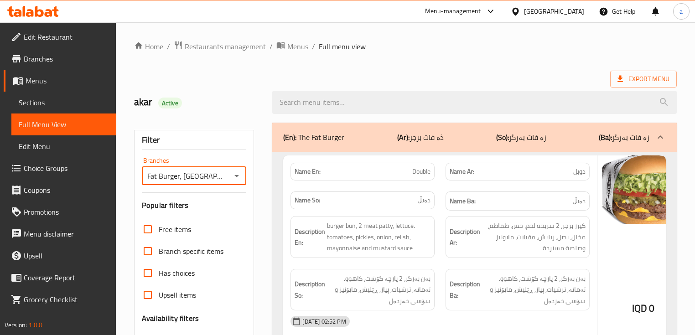
click at [404, 104] on input "search" at bounding box center [474, 102] width 404 height 23
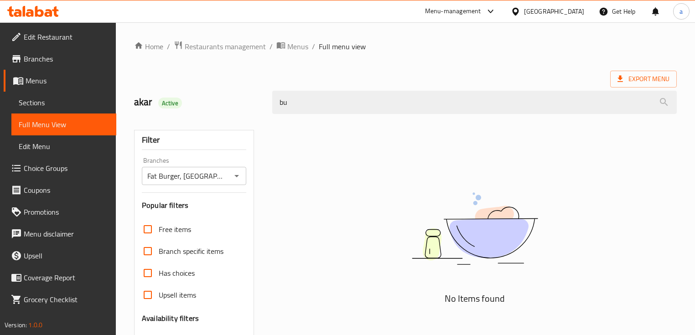
type input "b"
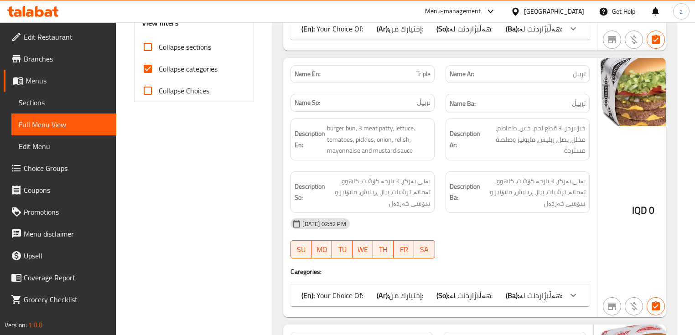
scroll to position [304, 0]
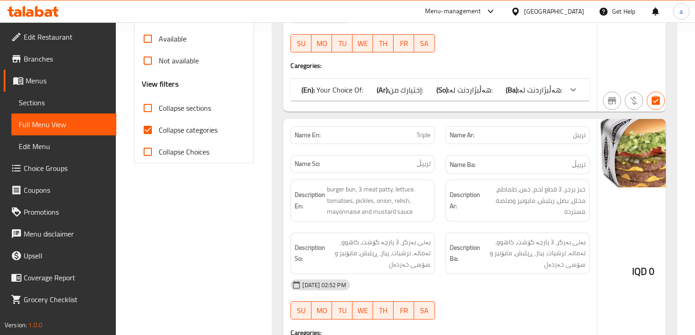
click at [189, 131] on span "Collapse categories" at bounding box center [188, 129] width 59 height 11
click at [159, 131] on input "Collapse categories" at bounding box center [148, 130] width 22 height 22
checkbox input "false"
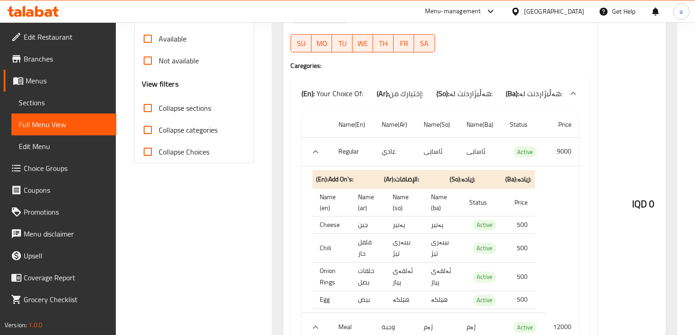
click at [195, 108] on span "Collapse sections" at bounding box center [185, 108] width 52 height 11
click at [159, 108] on input "Collapse sections" at bounding box center [148, 108] width 22 height 22
checkbox input "true"
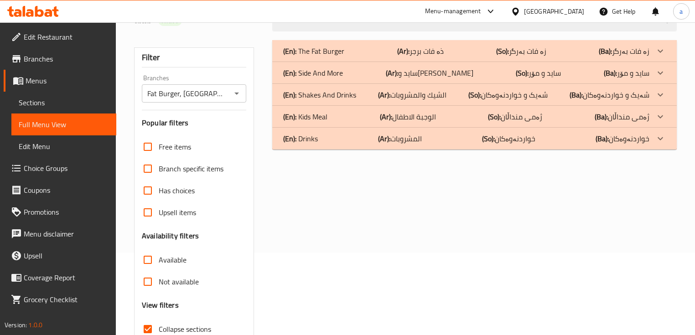
scroll to position [28, 0]
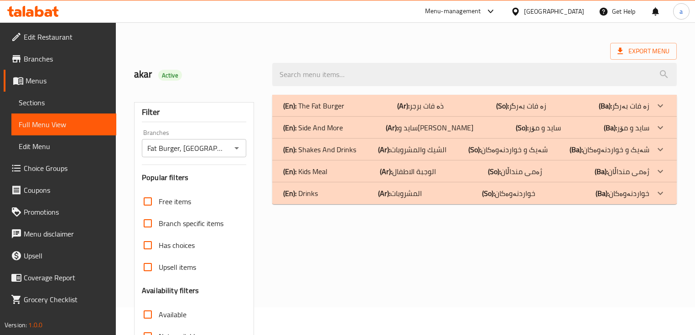
click at [631, 103] on p "(Ba): زە فات بەرگر" at bounding box center [624, 105] width 51 height 11
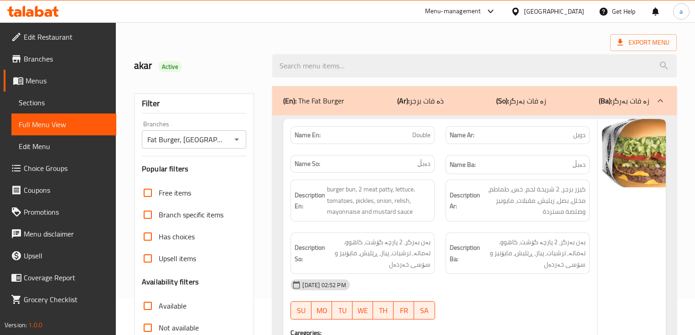
scroll to position [0, 0]
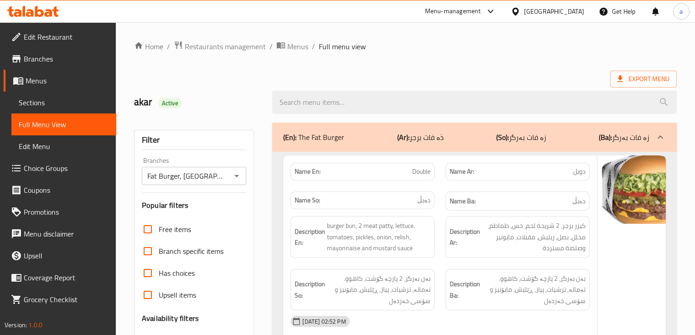
click at [37, 7] on icon at bounding box center [39, 11] width 9 height 11
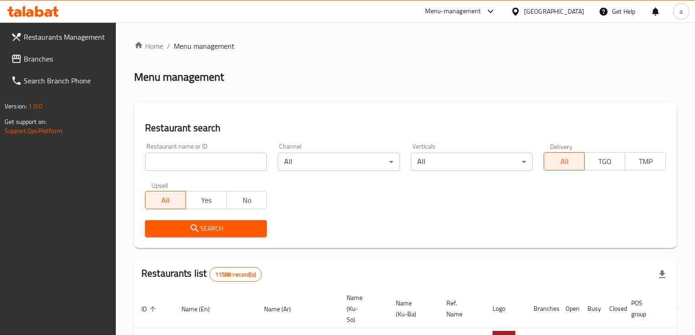
click at [255, 160] on input "search" at bounding box center [206, 162] width 122 height 18
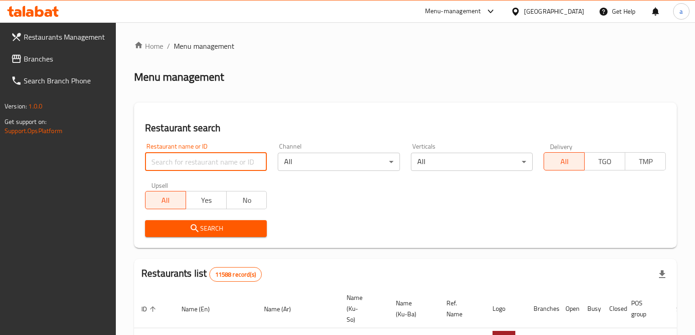
paste input "773215"
type input "773215"
drag, startPoint x: 233, startPoint y: 229, endPoint x: 182, endPoint y: 205, distance: 56.5
click at [211, 235] on button "Search" at bounding box center [206, 228] width 122 height 17
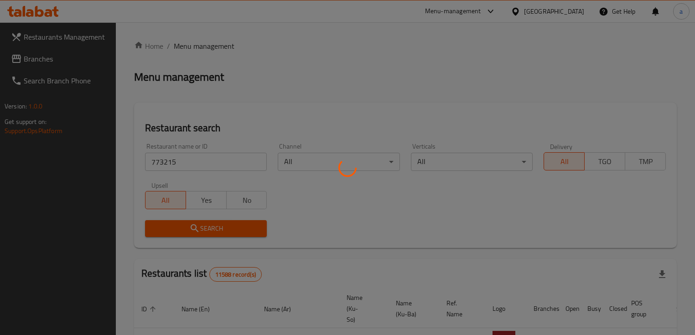
click at [210, 235] on div at bounding box center [347, 167] width 695 height 335
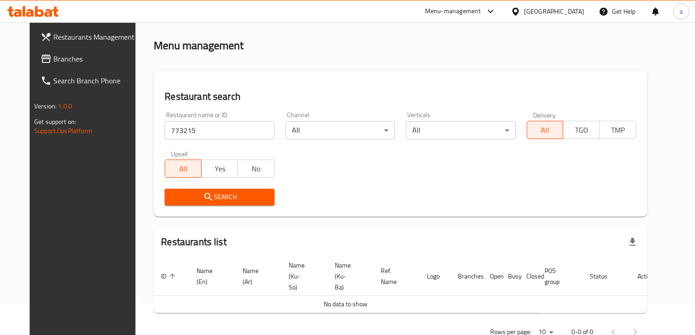
scroll to position [47, 0]
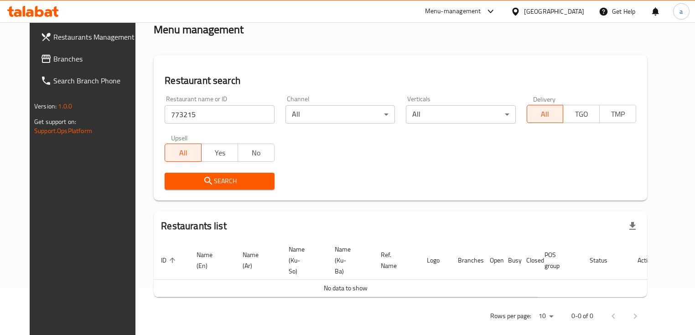
click at [78, 64] on link "Branches" at bounding box center [89, 59] width 113 height 22
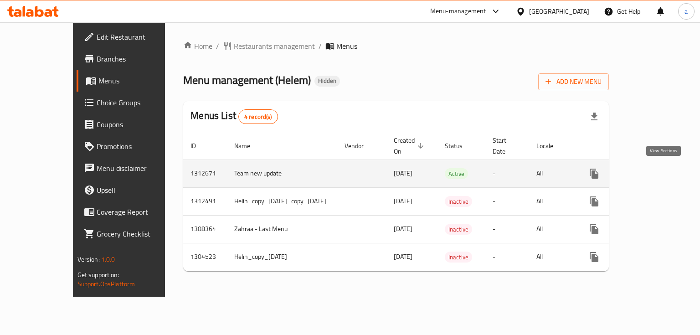
click at [666, 171] on icon "enhanced table" at bounding box center [660, 173] width 11 height 11
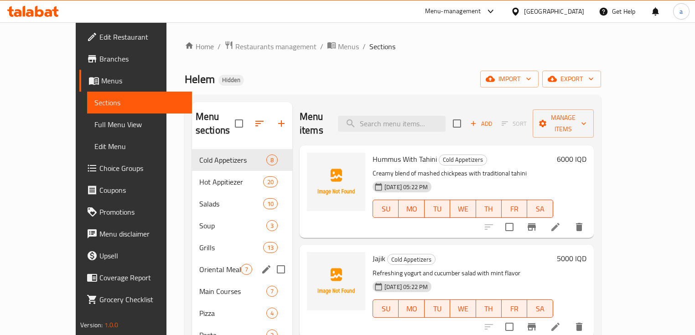
scroll to position [61, 0]
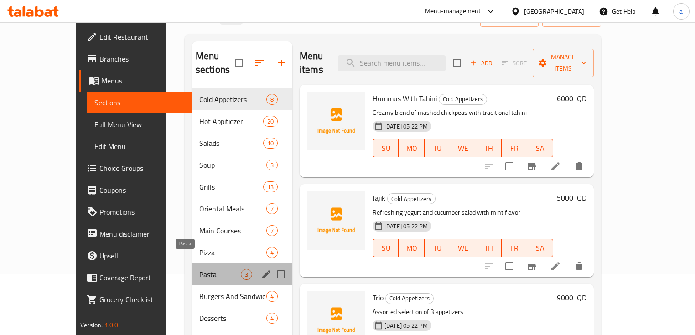
click at [199, 269] on span "Pasta" at bounding box center [219, 274] width 41 height 11
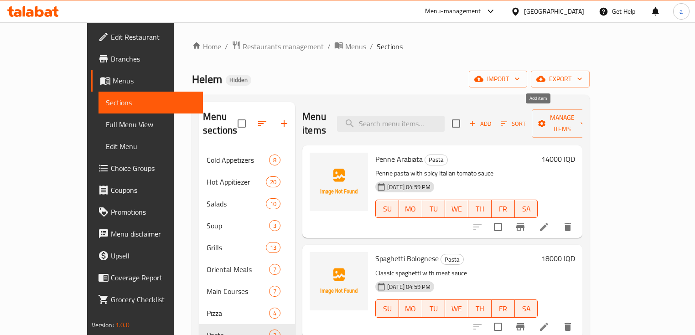
click at [492, 119] on span "Add" at bounding box center [480, 124] width 25 height 10
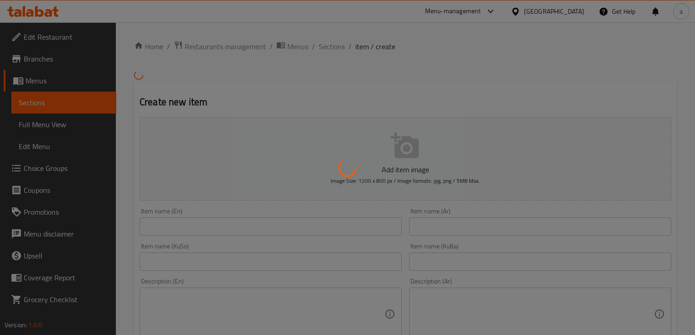
scroll to position [61, 0]
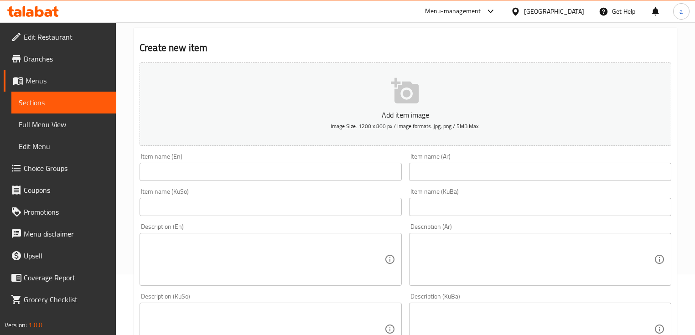
click at [443, 164] on input "text" at bounding box center [540, 172] width 262 height 18
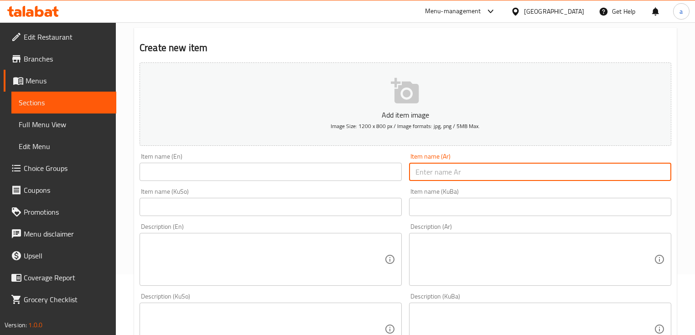
paste input "لازانيا"
type input "لازانيا"
click at [489, 241] on textarea at bounding box center [534, 259] width 238 height 43
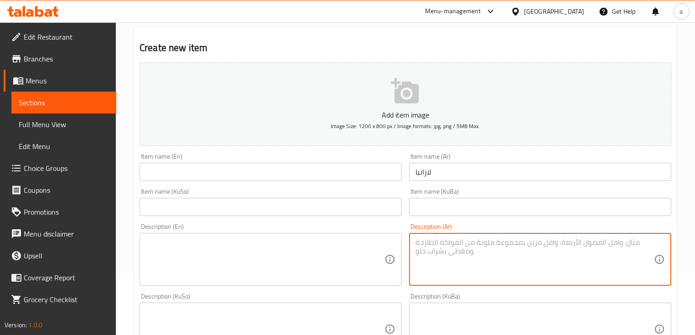
paste textarea "طبقات من الباستا واللحم والبشاميل والجبن"
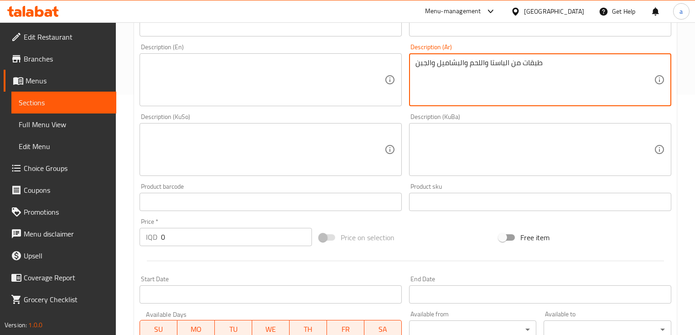
scroll to position [243, 0]
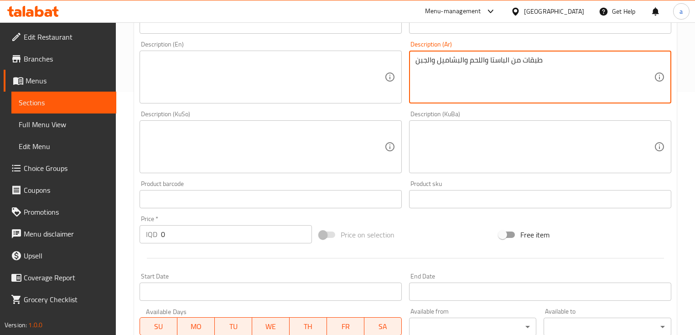
type textarea "طبقات من الباستا واللحم والبشاميل والجبن"
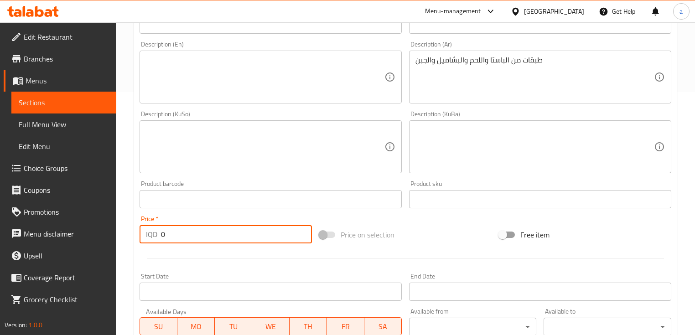
drag, startPoint x: 197, startPoint y: 232, endPoint x: 147, endPoint y: 238, distance: 50.5
click at [145, 242] on div "IQD 0 Price *" at bounding box center [226, 234] width 172 height 18
paste input "2100"
type input "21000"
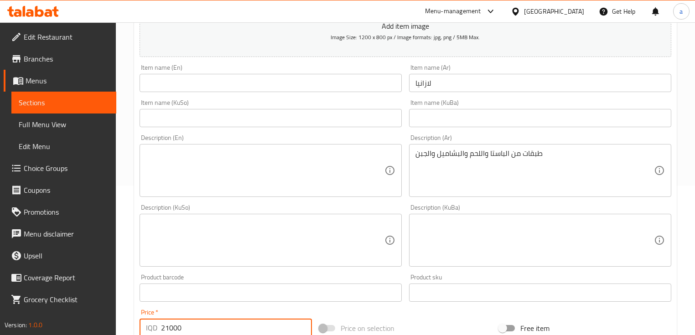
scroll to position [121, 0]
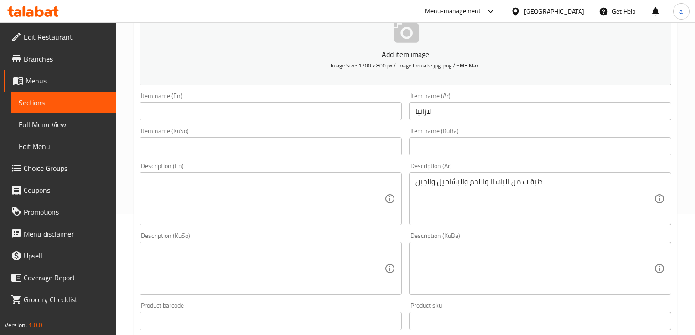
drag, startPoint x: 445, startPoint y: 114, endPoint x: 403, endPoint y: 115, distance: 41.9
click at [403, 115] on div "Add item image Image Size: 1200 x 800 px / Image formats: jpg, png / 5MB Max. I…" at bounding box center [405, 247] width 539 height 498
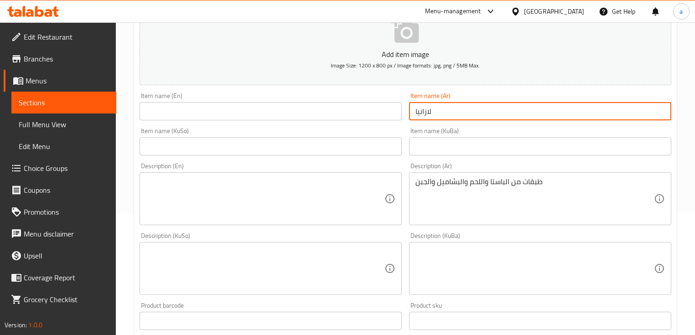
drag, startPoint x: 238, startPoint y: 151, endPoint x: 250, endPoint y: 126, distance: 28.0
click at [238, 151] on input "text" at bounding box center [271, 146] width 262 height 18
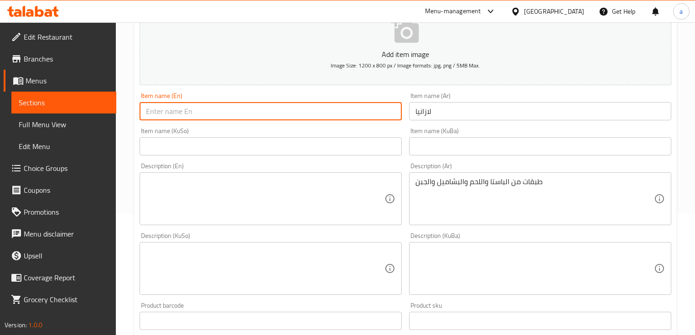
click at [261, 111] on input "text" at bounding box center [271, 111] width 262 height 18
paste input "Lasagna"
type input "Lasagna"
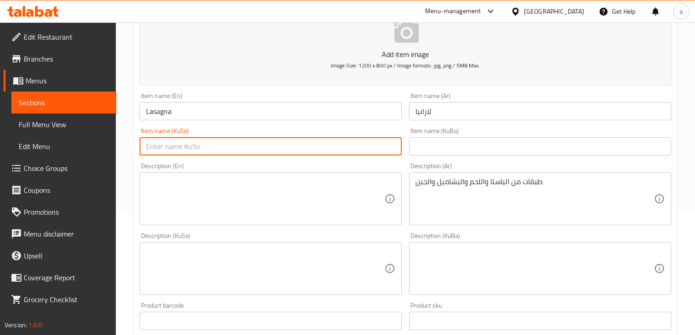
click at [256, 141] on input "text" at bounding box center [271, 146] width 262 height 18
paste input "لازانیا"
type input "لازانیا"
click at [432, 151] on input "text" at bounding box center [540, 146] width 262 height 18
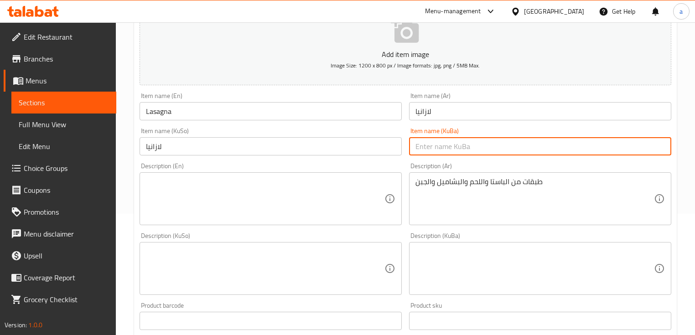
paste input "لازانیا"
type input "لازانیا"
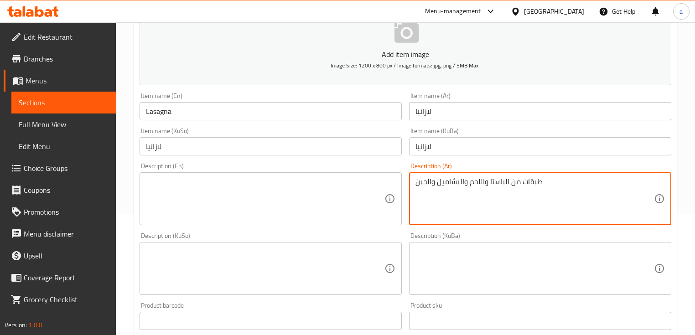
drag, startPoint x: 560, startPoint y: 186, endPoint x: 403, endPoint y: 205, distance: 157.9
click at [504, 190] on textarea "طبقات من الباستا واللحم والبشاميل والجبن" at bounding box center [534, 198] width 238 height 43
click at [503, 186] on textarea "طبقات من الباستا واللحم والبشاميل والجبن" at bounding box center [534, 198] width 238 height 43
click at [504, 185] on textarea "طبقات من الباستا واللحم والبشاميل والجبن" at bounding box center [534, 198] width 238 height 43
click at [481, 184] on textarea "طبقات من باستا واللحم والبشاميل والجبن" at bounding box center [534, 198] width 238 height 43
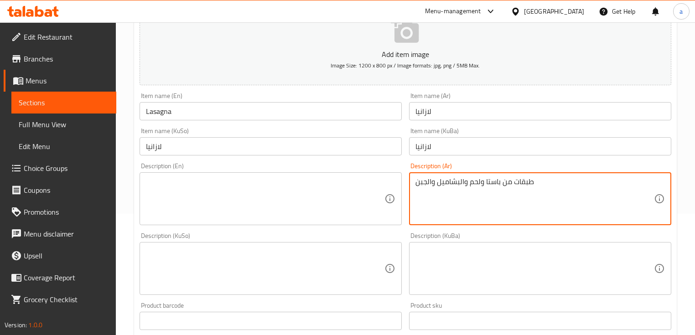
click at [460, 184] on textarea "طبقات من باستا ولحم والبشاميل والجبن" at bounding box center [534, 198] width 238 height 43
click at [427, 182] on textarea "طبقات من باستا ولحم وبشاميل والجبن" at bounding box center [534, 198] width 238 height 43
click at [457, 183] on textarea "طبقات من باستا ولحم وبشاميل وجبن" at bounding box center [534, 198] width 238 height 43
click at [456, 184] on textarea "طبقات من باستا ولحم وبشاميل وجبن" at bounding box center [534, 198] width 238 height 43
click at [602, 184] on textarea "طبقات من باستا ولحم، بشاميل وجبن" at bounding box center [534, 198] width 238 height 43
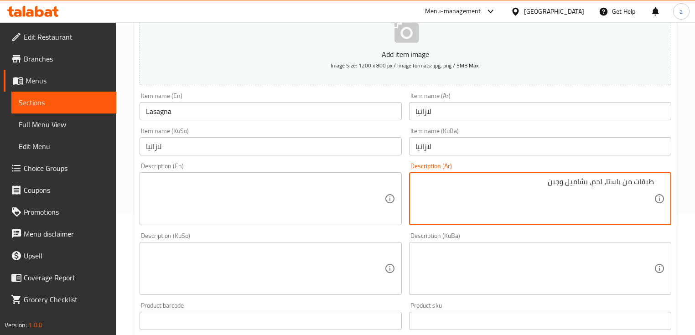
type textarea "طبقات من باستا، لحم، بشاميل وجبن"
click at [323, 184] on textarea at bounding box center [265, 198] width 238 height 43
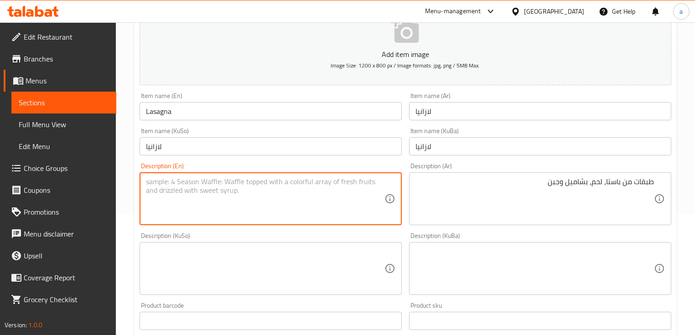
paste textarea "Layers of pasta, meat, bechamel sauce and cheese"
type textarea "Layers of pasta, meat, bechamel sauce and cheese"
click at [249, 253] on textarea at bounding box center [265, 268] width 238 height 43
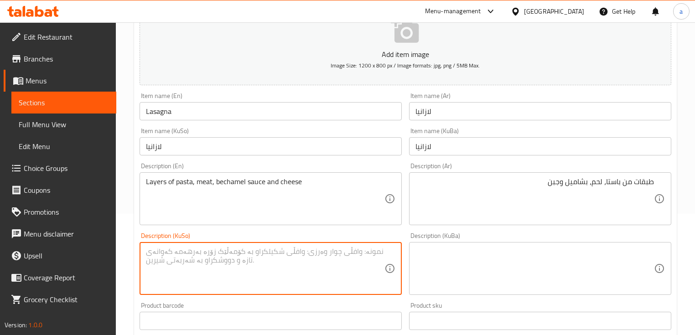
click at [249, 253] on textarea at bounding box center [265, 268] width 238 height 43
click at [361, 255] on textarea "قات قات لە پاستا، گۆشت،" at bounding box center [265, 268] width 238 height 43
paste textarea "بەشامێل"
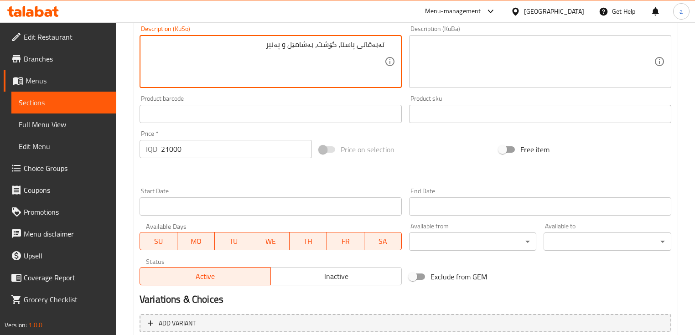
scroll to position [414, 0]
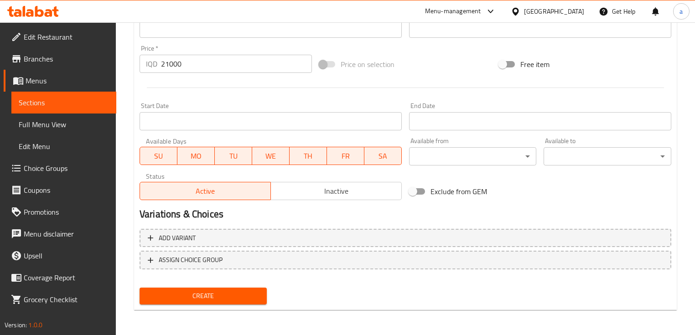
type textarea "تەبەقاتی پاستا، گۆشت، بەشامێل و پەنیر"
click at [232, 290] on span "Create" at bounding box center [203, 295] width 113 height 11
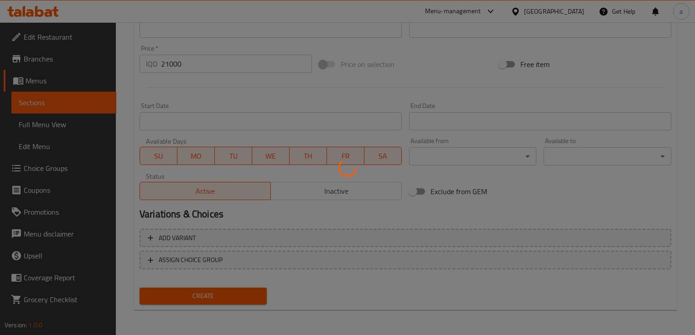
type input "0"
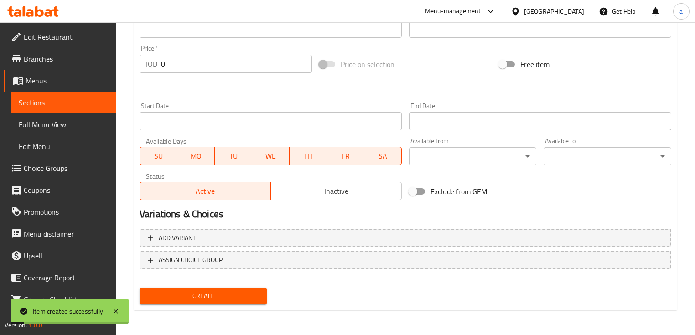
click at [65, 102] on span "Sections" at bounding box center [64, 102] width 90 height 11
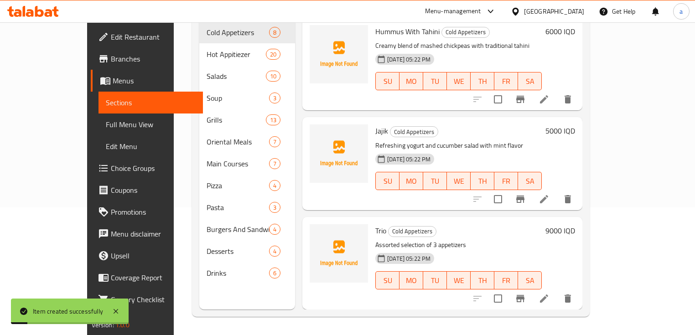
scroll to position [128, 0]
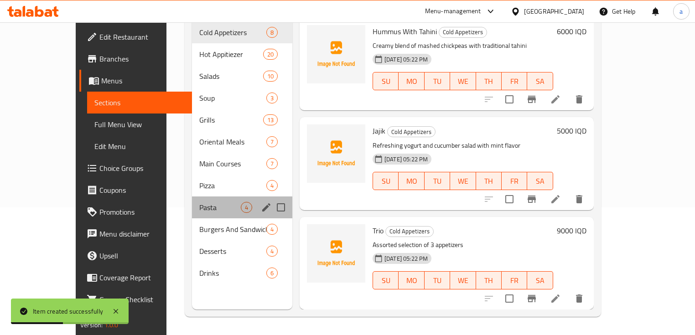
click at [192, 202] on div "Pasta 4" at bounding box center [242, 208] width 100 height 22
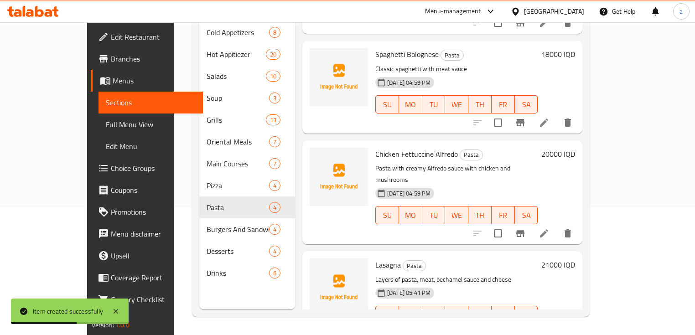
scroll to position [86, 0]
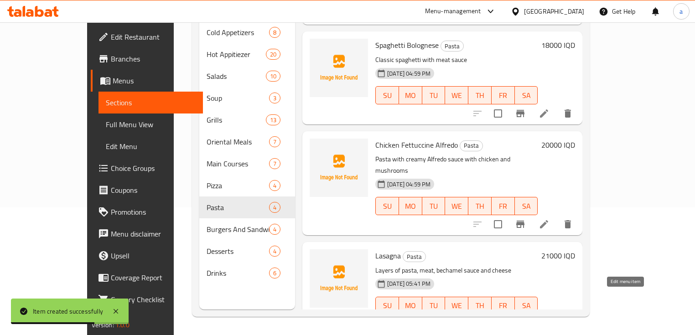
click at [549, 319] on icon at bounding box center [543, 324] width 11 height 11
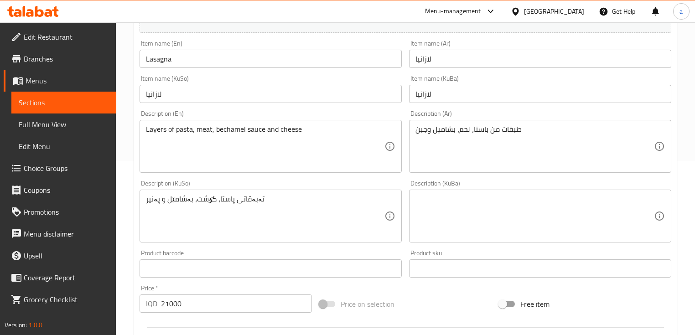
scroll to position [182, 0]
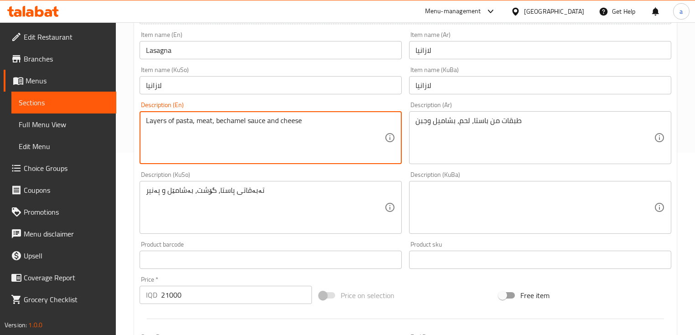
drag, startPoint x: 254, startPoint y: 124, endPoint x: 247, endPoint y: 125, distance: 8.0
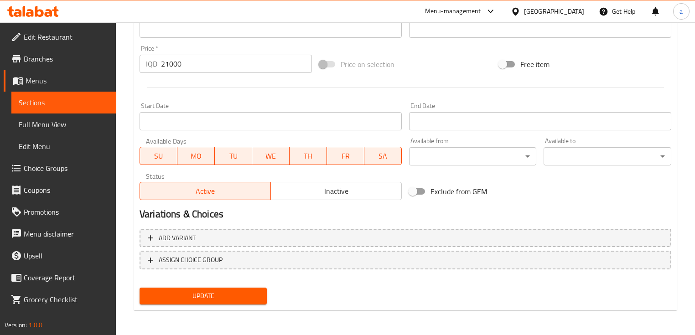
type textarea "Layers of pasta, meat, bechamel and cheese"
click at [189, 296] on span "Update" at bounding box center [203, 295] width 113 height 11
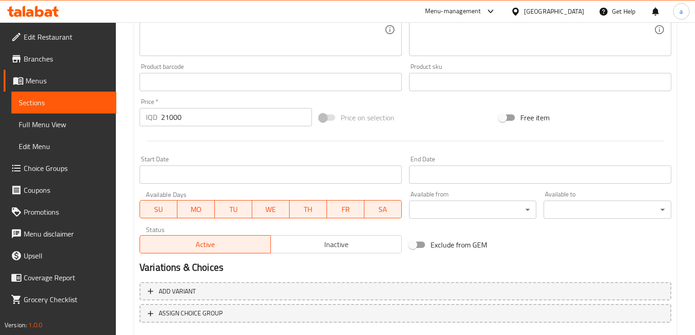
scroll to position [414, 0]
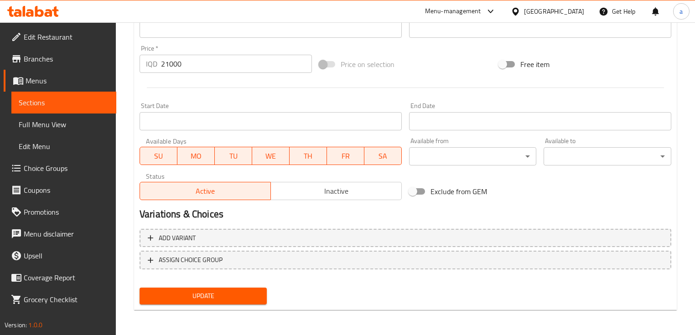
click at [223, 290] on span "Update" at bounding box center [203, 295] width 113 height 11
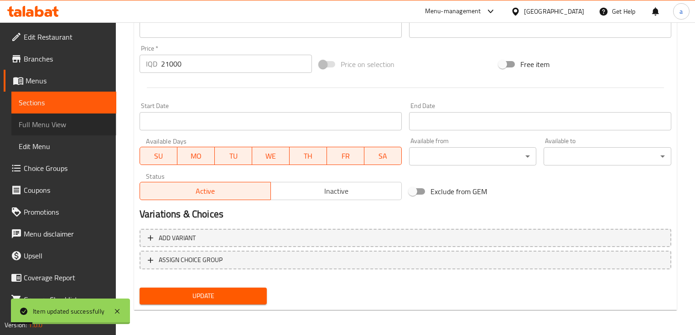
click at [67, 120] on span "Full Menu View" at bounding box center [64, 124] width 90 height 11
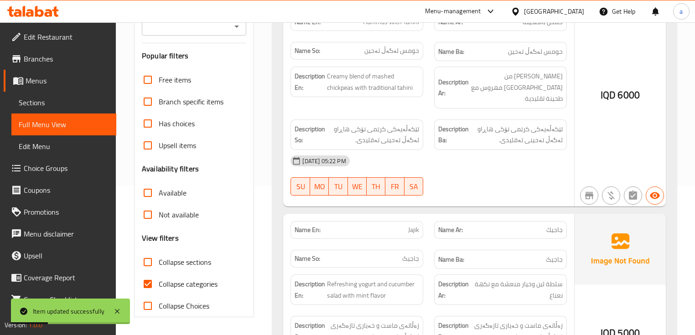
scroll to position [49, 0]
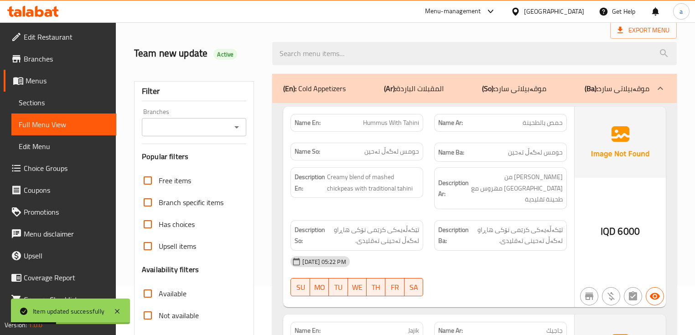
click at [243, 129] on div "Branches" at bounding box center [194, 127] width 104 height 18
click at [239, 127] on icon "Open" at bounding box center [236, 127] width 11 height 11
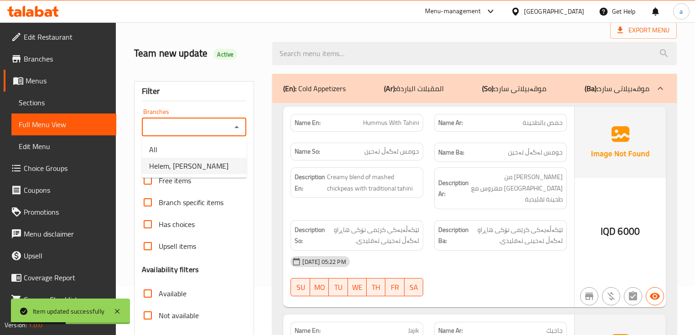
click at [217, 161] on li "Helem, [PERSON_NAME]" at bounding box center [194, 166] width 105 height 16
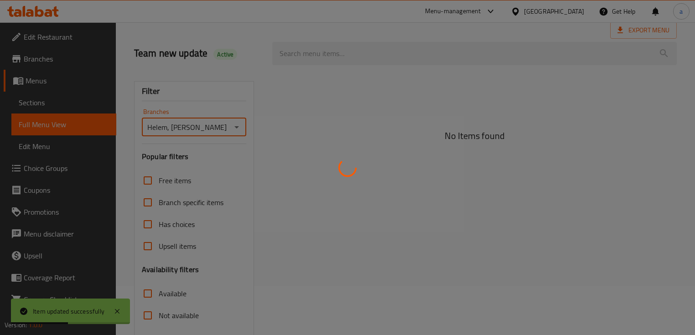
type input "Helem, [PERSON_NAME]"
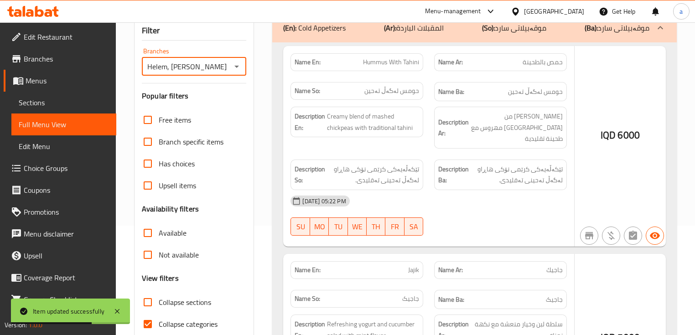
scroll to position [150, 0]
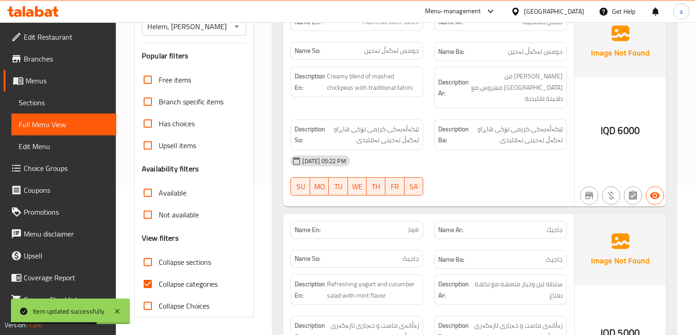
click at [193, 284] on span "Collapse categories" at bounding box center [188, 284] width 59 height 11
click at [159, 284] on input "Collapse categories" at bounding box center [148, 284] width 22 height 22
checkbox input "false"
click at [193, 266] on span "Collapse sections" at bounding box center [185, 262] width 52 height 11
click at [159, 266] on input "Collapse sections" at bounding box center [148, 262] width 22 height 22
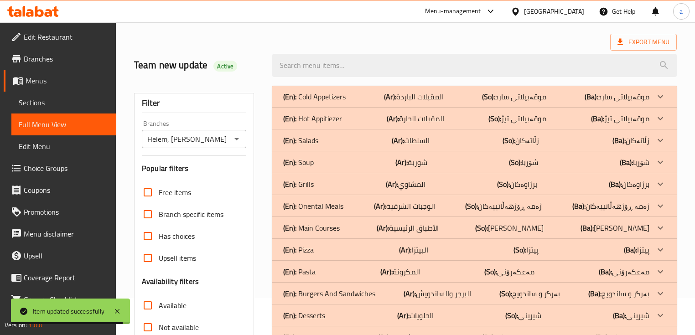
scroll to position [88, 0]
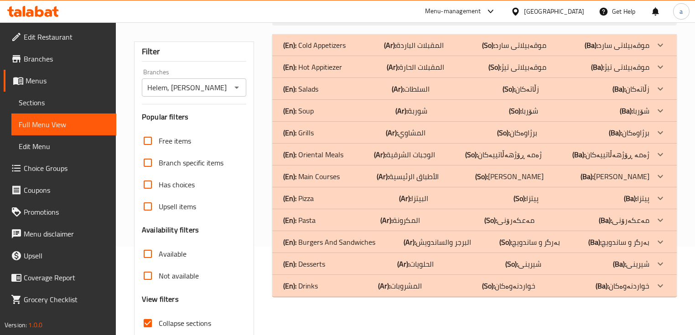
click at [315, 219] on p "(En): Pasta" at bounding box center [299, 220] width 32 height 11
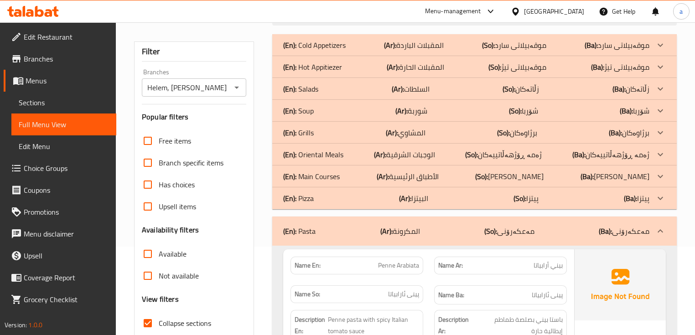
click at [317, 149] on p "(En): Oriental Meals" at bounding box center [313, 154] width 60 height 11
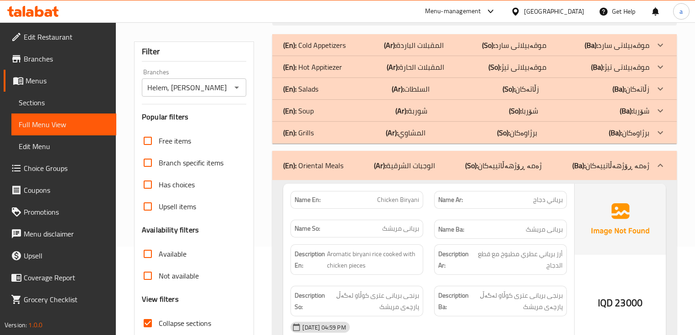
click at [336, 111] on div "(En): Soup (Ar): شوربة (So): شۆربا (Ba): شۆربا" at bounding box center [466, 110] width 366 height 11
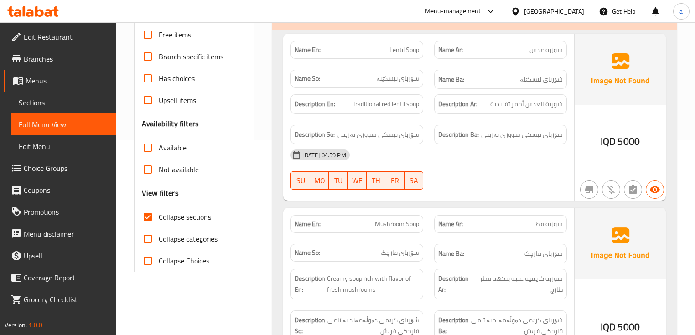
scroll to position [150, 0]
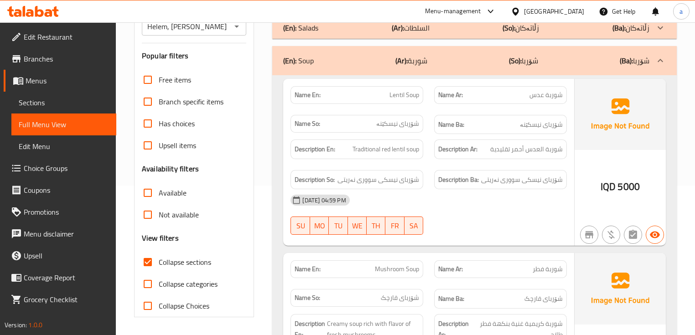
click at [152, 263] on input "Collapse sections" at bounding box center [148, 262] width 22 height 22
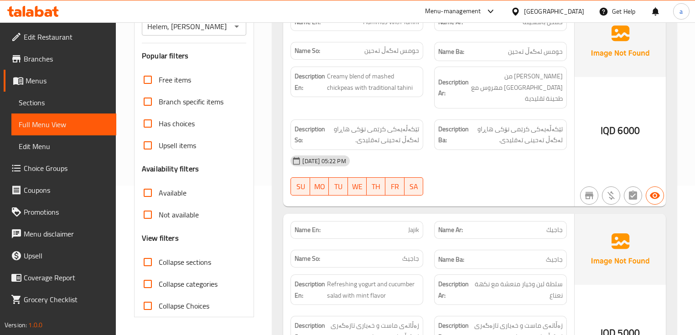
click at [152, 263] on input "Collapse sections" at bounding box center [148, 262] width 22 height 22
checkbox input "true"
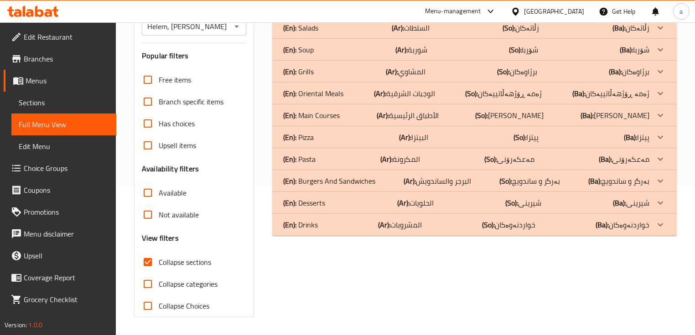
click at [387, 163] on b "(Ar):" at bounding box center [386, 159] width 12 height 14
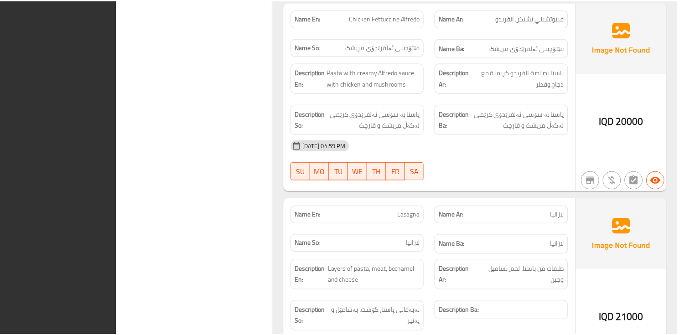
scroll to position [889, 0]
